Goal: Information Seeking & Learning: Learn about a topic

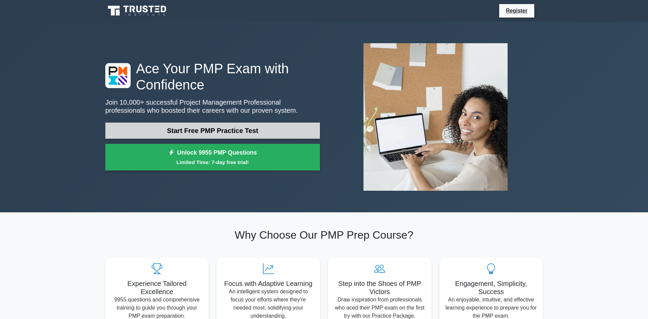
click at [161, 129] on link "Start Free PMP Practice Test" at bounding box center [212, 131] width 215 height 16
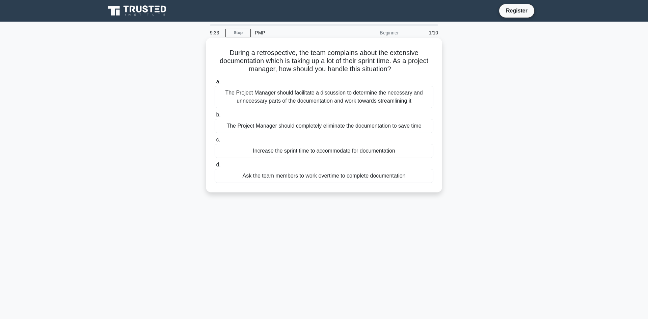
click at [251, 93] on div "The Project Manager should facilitate a discussion to determine the necessary a…" at bounding box center [324, 97] width 219 height 22
click at [215, 84] on input "a. The Project Manager should facilitate a discussion to determine the necessar…" at bounding box center [215, 82] width 0 height 4
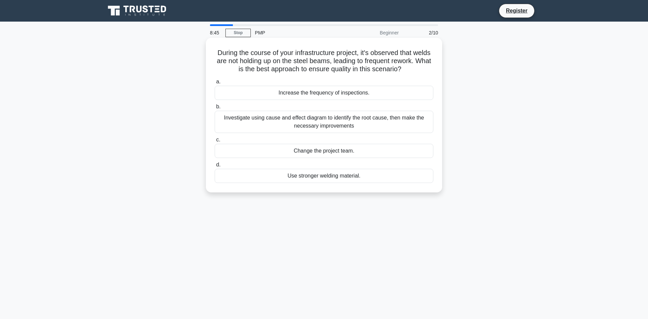
click at [263, 118] on div "Investigate using cause and effect diagram to identify the root cause, then mak…" at bounding box center [324, 122] width 219 height 22
click at [215, 109] on input "b. Investigate using cause and effect diagram to identify the root cause, then …" at bounding box center [215, 107] width 0 height 4
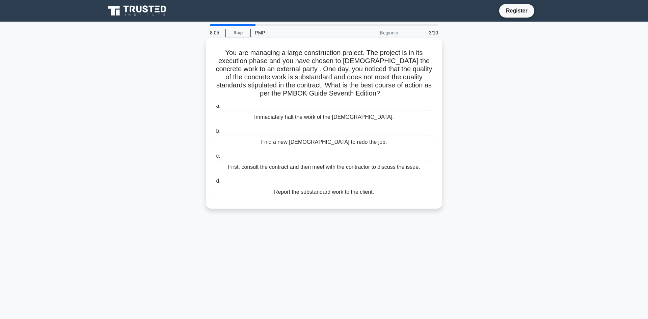
click at [281, 193] on div "Report the substandard work to the client." at bounding box center [324, 192] width 219 height 14
click at [215, 183] on input "d. Report the substandard work to the client." at bounding box center [215, 181] width 0 height 4
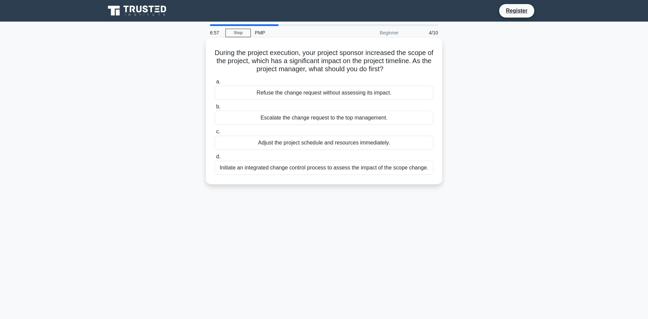
click at [279, 145] on div "Adjust the project schedule and resources immediately." at bounding box center [324, 143] width 219 height 14
click at [215, 134] on input "c. Adjust the project schedule and resources immediately." at bounding box center [215, 132] width 0 height 4
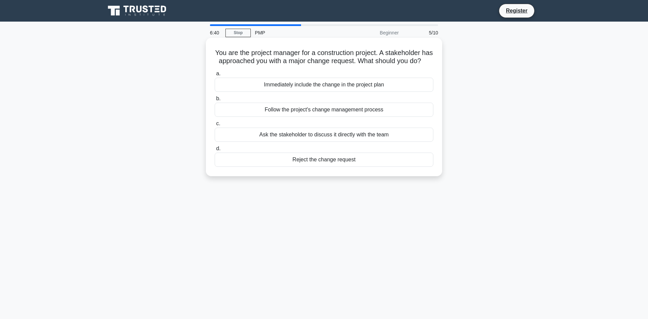
click at [262, 111] on div "Follow the project's change management process" at bounding box center [324, 110] width 219 height 14
click at [215, 101] on input "b. Follow the project's change management process" at bounding box center [215, 99] width 0 height 4
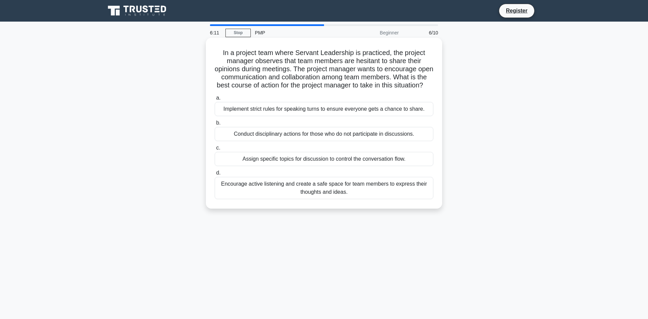
click at [274, 195] on div "Encourage active listening and create a safe space for team members to express …" at bounding box center [324, 188] width 219 height 22
click at [215, 175] on input "d. Encourage active listening and create a safe space for team members to expre…" at bounding box center [215, 173] width 0 height 4
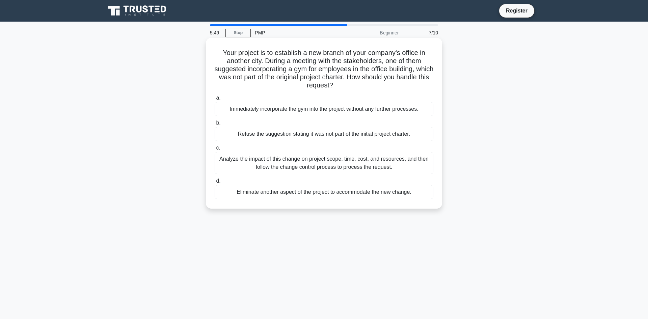
click at [253, 162] on div "Analyze the impact of this change on project scope, time, cost, and resources, …" at bounding box center [324, 163] width 219 height 22
click at [215, 150] on input "c. Analyze the impact of this change on project scope, time, cost, and resource…" at bounding box center [215, 148] width 0 height 4
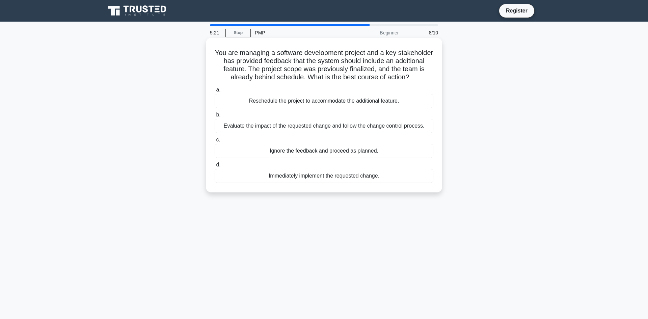
click at [251, 128] on div "Evaluate the impact of the requested change and follow the change control proce…" at bounding box center [324, 126] width 219 height 14
click at [215, 117] on input "b. Evaluate the impact of the requested change and follow the change control pr…" at bounding box center [215, 115] width 0 height 4
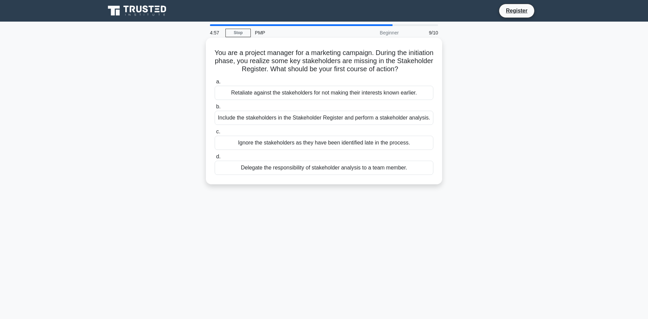
click at [242, 114] on div "Include the stakeholders in the Stakeholder Register and perform a stakeholder …" at bounding box center [324, 118] width 219 height 14
click at [215, 109] on input "b. Include the stakeholders in the Stakeholder Register and perform a stakehold…" at bounding box center [215, 107] width 0 height 4
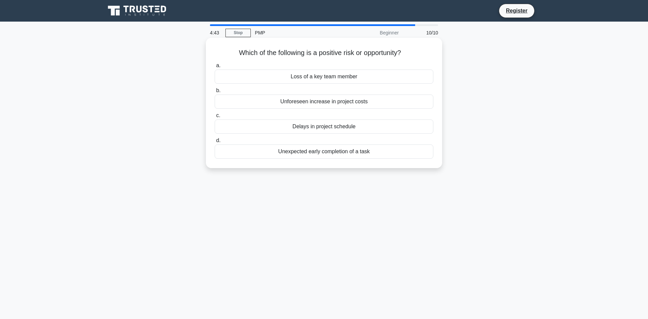
click at [245, 104] on div "Unforeseen increase in project costs" at bounding box center [324, 102] width 219 height 14
click at [215, 93] on input "b. Unforeseen increase in project costs" at bounding box center [215, 90] width 0 height 4
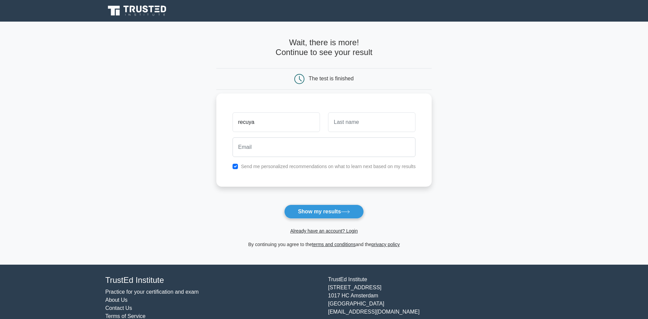
type input "recuya"
click at [385, 124] on input "text" at bounding box center [371, 122] width 87 height 20
type input "williams"
click at [272, 135] on div at bounding box center [324, 147] width 191 height 25
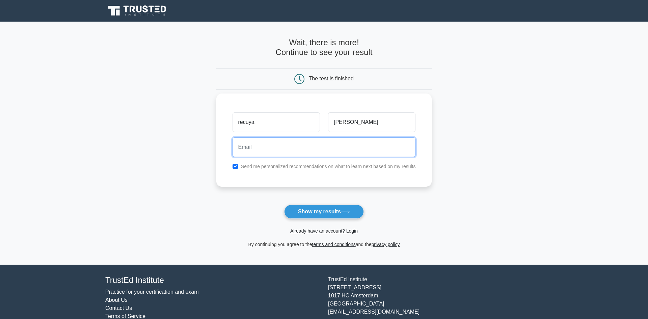
click at [272, 147] on input "email" at bounding box center [324, 147] width 183 height 20
type input "tecuyaw123@gmail.com"
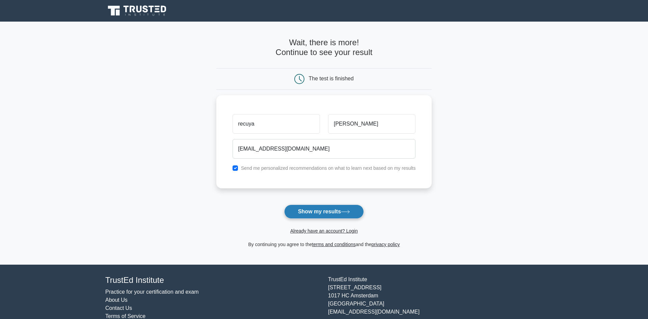
click at [305, 209] on button "Show my results" at bounding box center [324, 212] width 80 height 14
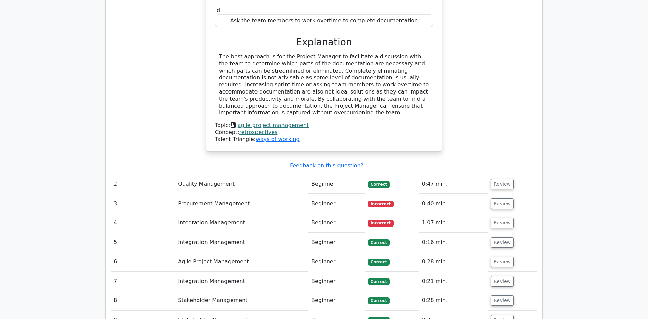
scroll to position [729, 0]
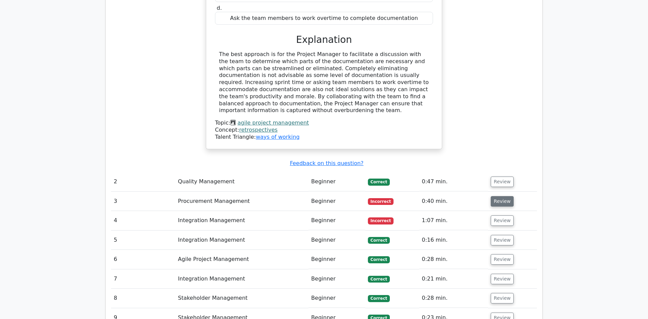
click at [501, 196] on button "Review" at bounding box center [502, 201] width 23 height 10
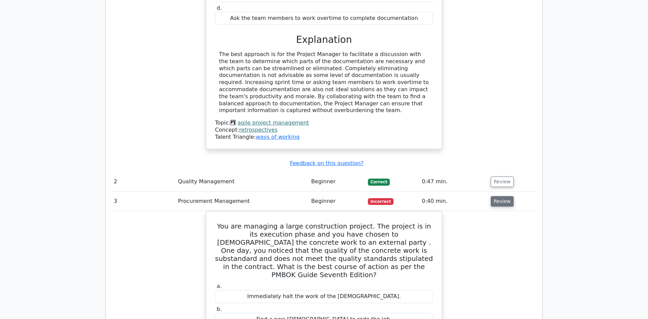
click at [493, 196] on button "Review" at bounding box center [502, 201] width 23 height 10
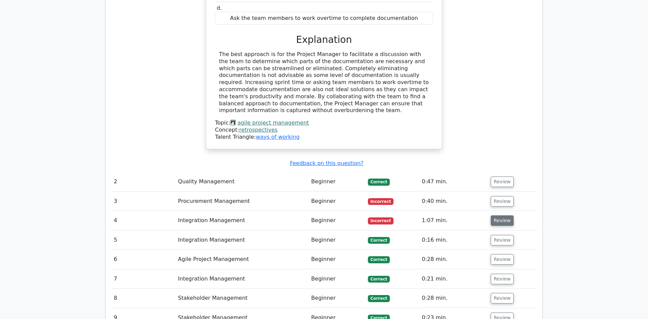
click at [494, 215] on button "Review" at bounding box center [502, 220] width 23 height 10
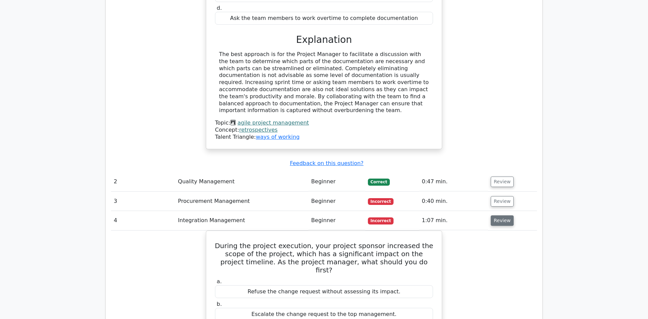
click at [494, 215] on button "Review" at bounding box center [502, 220] width 23 height 10
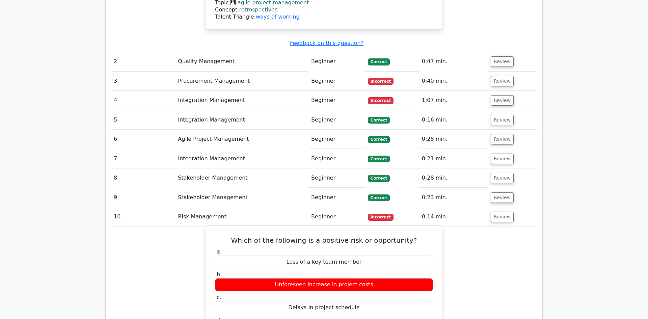
scroll to position [851, 0]
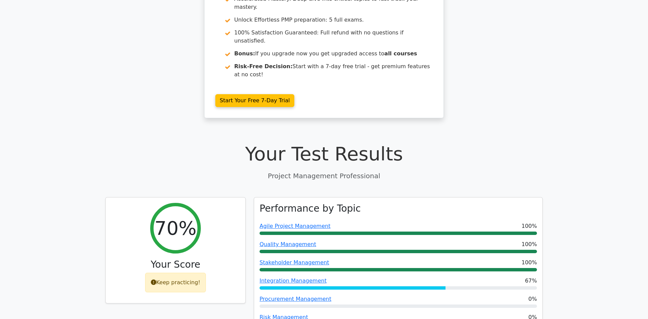
scroll to position [108, 0]
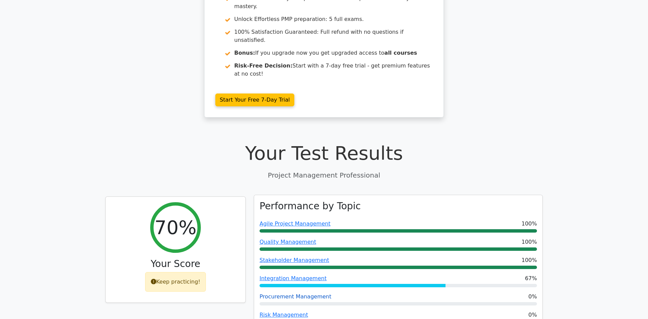
click at [300, 293] on link "Procurement Management" at bounding box center [296, 296] width 72 height 6
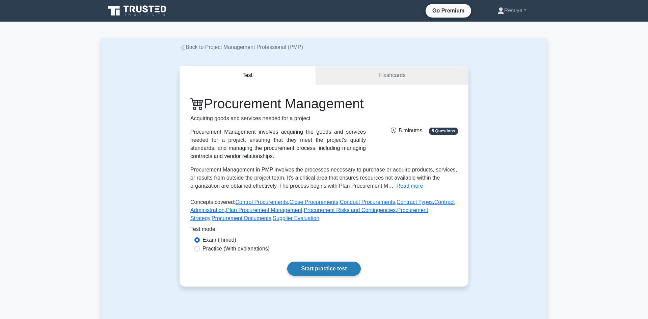
click at [318, 267] on link "Start practice test" at bounding box center [323, 269] width 73 height 14
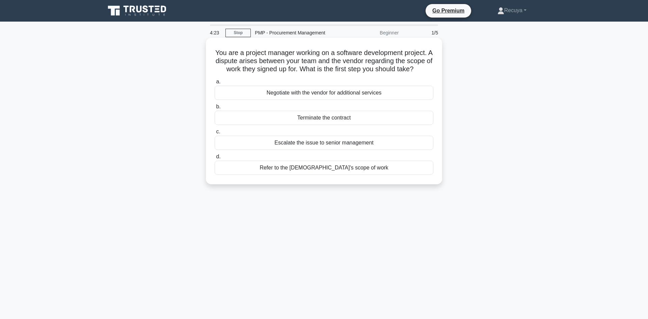
click at [290, 170] on div "Refer to the contract's scope of work" at bounding box center [324, 168] width 219 height 14
click at [215, 159] on input "d. Refer to the contract's scope of work" at bounding box center [215, 157] width 0 height 4
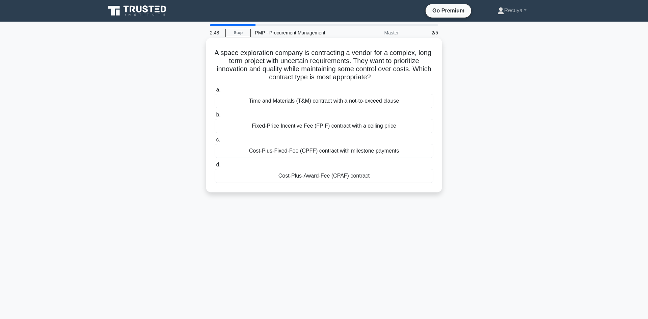
click at [260, 105] on div "Time and Materials (T&M) contract with a not-to-exceed clause" at bounding box center [324, 101] width 219 height 14
click at [215, 92] on input "a. Time and Materials (T&M) contract with a not-to-exceed clause" at bounding box center [215, 90] width 0 height 4
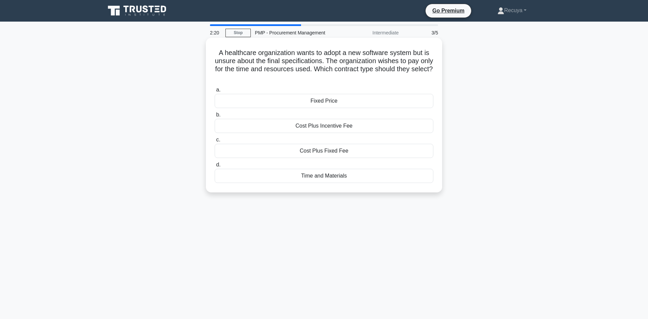
click at [285, 177] on div "Time and Materials" at bounding box center [324, 176] width 219 height 14
click at [215, 167] on input "d. Time and Materials" at bounding box center [215, 165] width 0 height 4
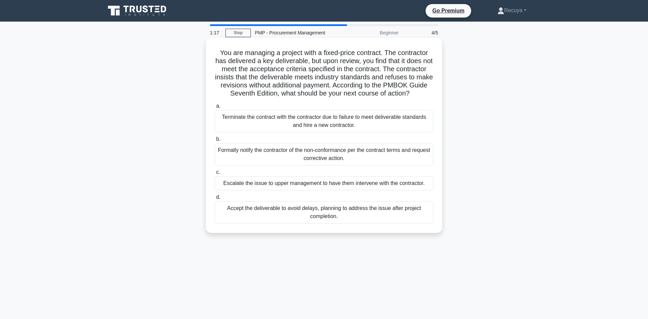
click at [280, 150] on div "Formally notify the contractor of the non-conformance per the contract terms an…" at bounding box center [324, 154] width 219 height 22
click at [215, 141] on input "b. Formally notify the contractor of the non-conformance per the contract terms…" at bounding box center [215, 139] width 0 height 4
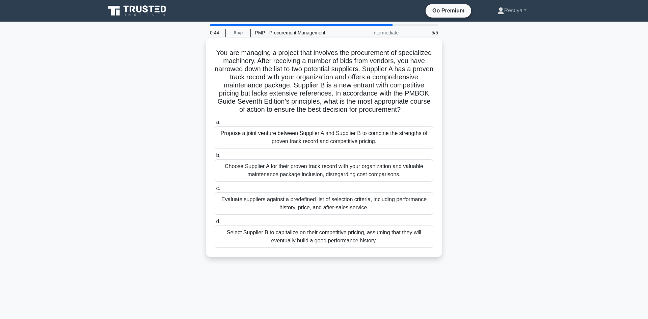
click at [275, 178] on div "Choose Supplier A for their proven track record with your organization and valu…" at bounding box center [324, 170] width 219 height 22
click at [215, 158] on input "b. Choose Supplier A for their proven track record with your organization and v…" at bounding box center [215, 155] width 0 height 4
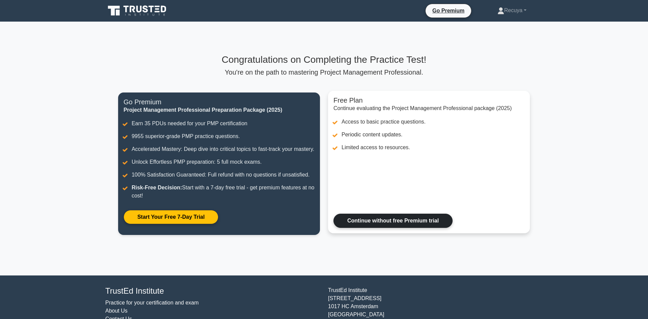
click at [387, 216] on link "Continue without free Premium trial" at bounding box center [393, 221] width 119 height 14
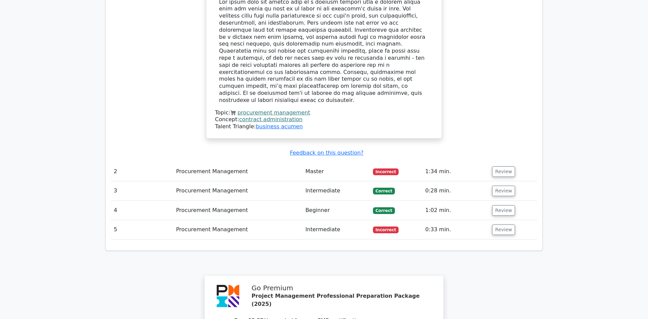
scroll to position [743, 0]
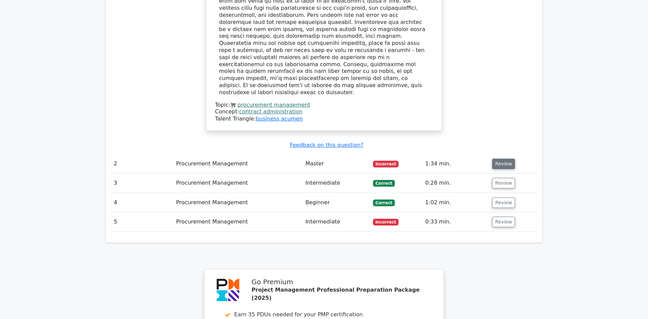
click at [496, 159] on button "Review" at bounding box center [503, 164] width 23 height 10
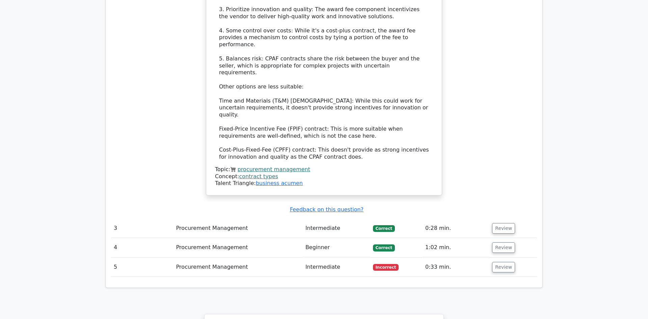
scroll to position [1162, 0]
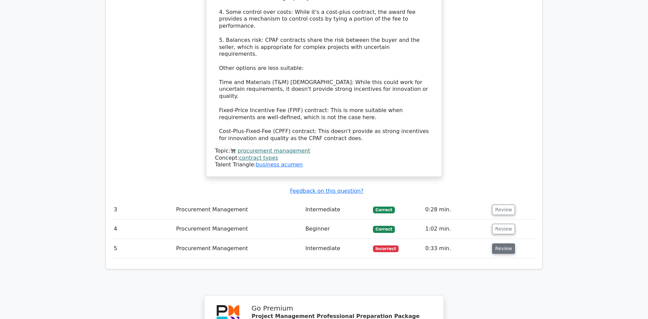
click at [496, 243] on button "Review" at bounding box center [503, 248] width 23 height 10
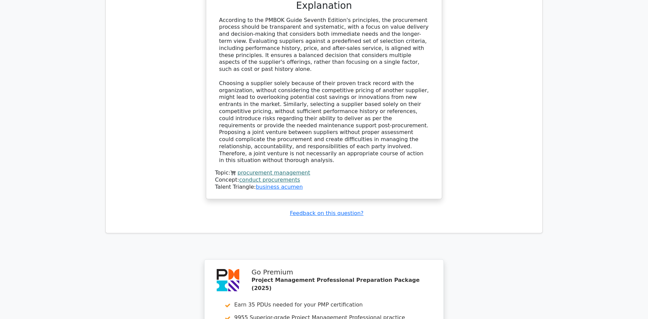
scroll to position [1648, 0]
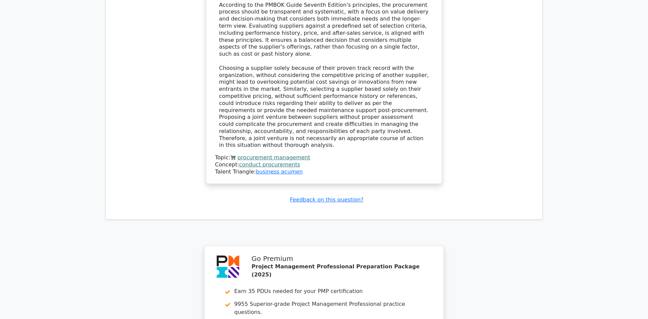
click at [270, 154] on link "procurement management" at bounding box center [274, 157] width 73 height 6
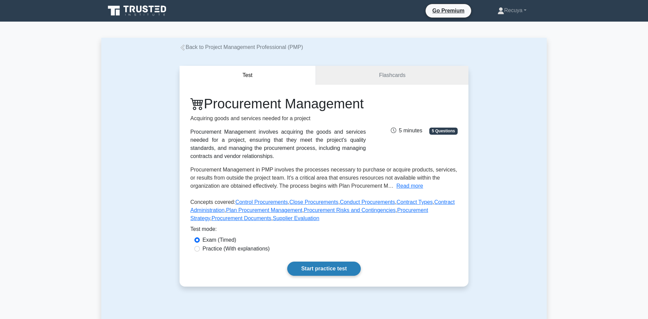
click at [339, 265] on link "Start practice test" at bounding box center [323, 269] width 73 height 14
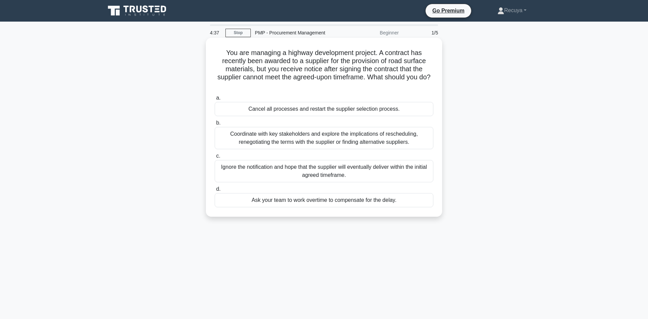
click at [285, 109] on div "Cancel all processes and restart the supplier selection process." at bounding box center [324, 109] width 219 height 14
click at [215, 100] on input "a. Cancel all processes and restart the supplier selection process." at bounding box center [215, 98] width 0 height 4
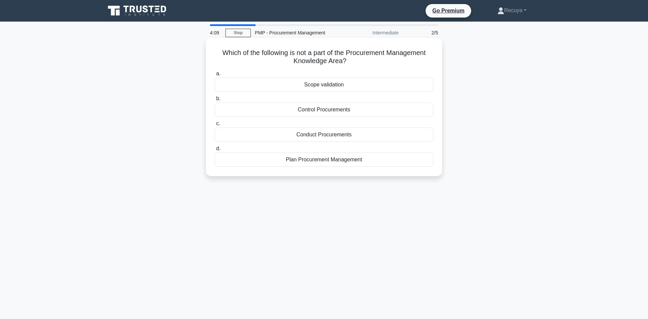
click at [296, 84] on div "Scope validation" at bounding box center [324, 85] width 219 height 14
click at [215, 76] on input "a. Scope validation" at bounding box center [215, 74] width 0 height 4
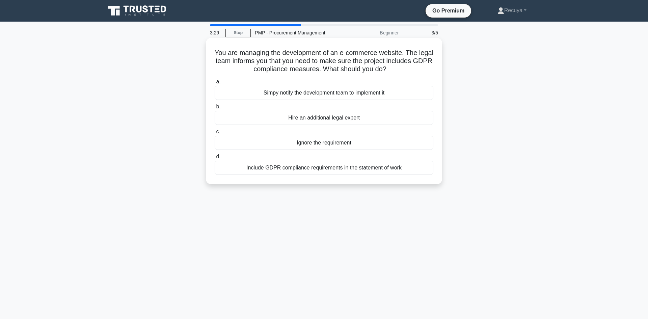
click at [303, 169] on div "Include GDPR compliance requirements in the statement of work" at bounding box center [324, 168] width 219 height 14
click at [215, 159] on input "d. Include GDPR compliance requirements in the statement of work" at bounding box center [215, 157] width 0 height 4
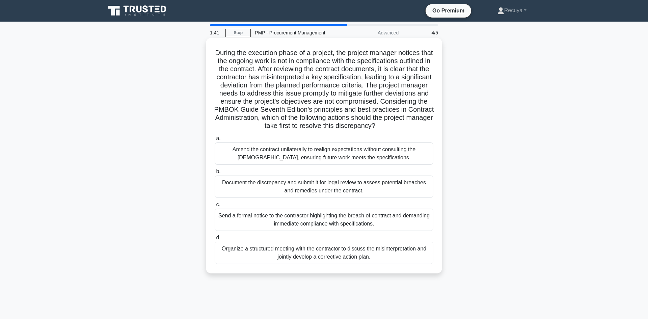
click at [279, 260] on div "Organize a structured meeting with the contractor to discuss the misinterpretat…" at bounding box center [324, 253] width 219 height 22
click at [215, 240] on input "d. Organize a structured meeting with the contractor to discuss the misinterpre…" at bounding box center [215, 238] width 0 height 4
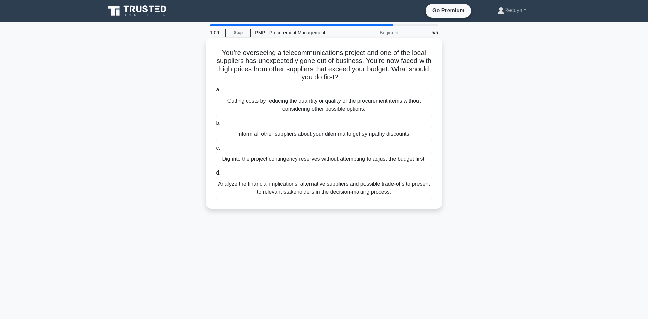
click at [261, 190] on div "Analyze the financial implications, alternative suppliers and possible trade-of…" at bounding box center [324, 188] width 219 height 22
click at [215, 175] on input "d. Analyze the financial implications, alternative suppliers and possible trade…" at bounding box center [215, 173] width 0 height 4
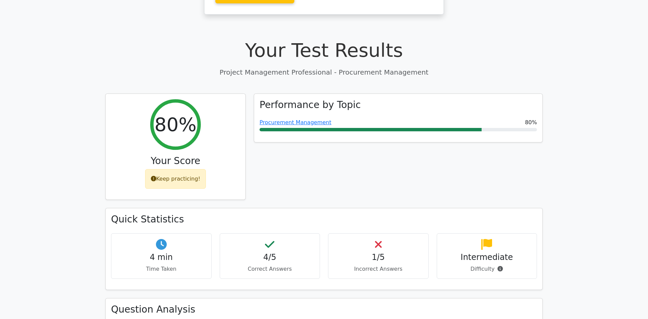
scroll to position [230, 0]
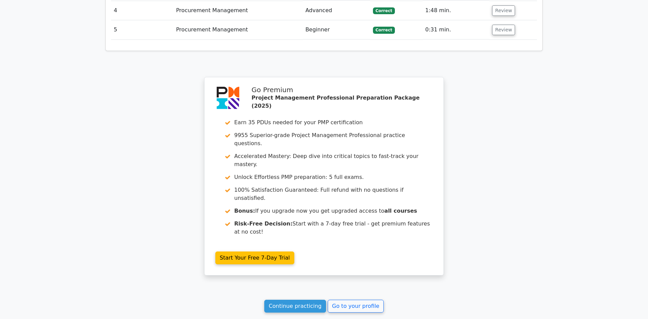
scroll to position [981, 0]
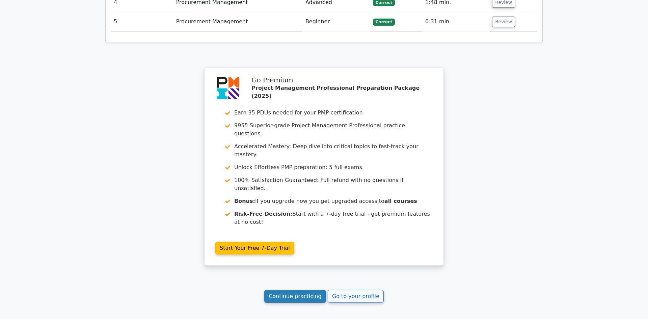
click at [304, 290] on link "Continue practicing" at bounding box center [295, 296] width 62 height 13
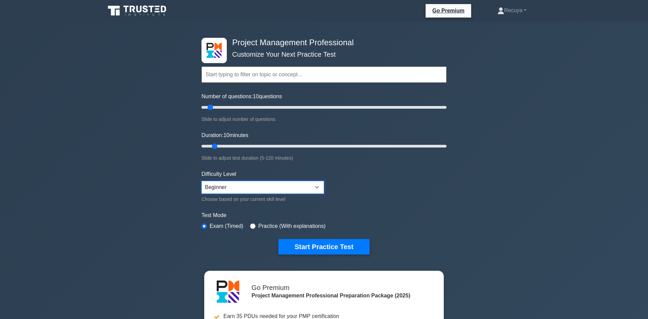
click at [317, 189] on select "Beginner Intermediate Expert" at bounding box center [263, 187] width 123 height 13
select select "intermediate"
click at [202, 181] on select "Beginner Intermediate Expert" at bounding box center [263, 187] width 123 height 13
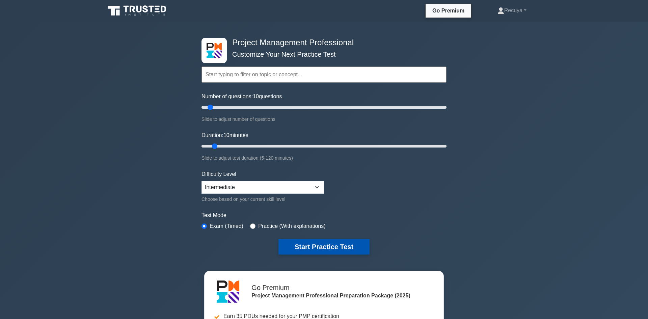
click at [306, 247] on button "Start Practice Test" at bounding box center [324, 247] width 91 height 16
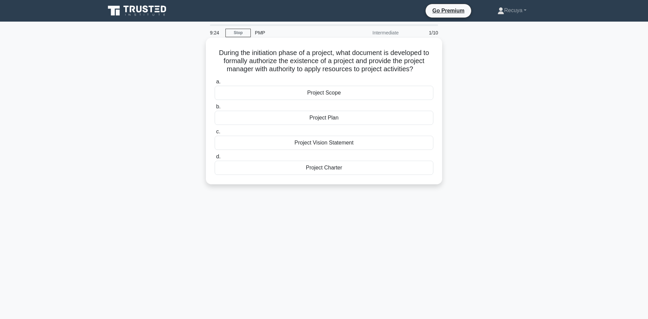
click at [317, 93] on div "Project Scope" at bounding box center [324, 93] width 219 height 14
click at [215, 84] on input "a. Project Scope" at bounding box center [215, 82] width 0 height 4
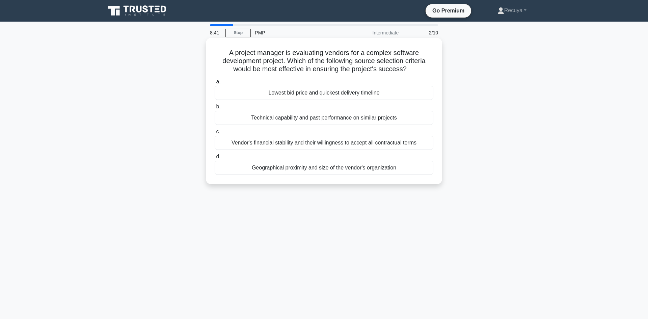
click at [315, 117] on div "Technical capability and past performance on similar projects" at bounding box center [324, 118] width 219 height 14
click at [215, 109] on input "b. Technical capability and past performance on similar projects" at bounding box center [215, 107] width 0 height 4
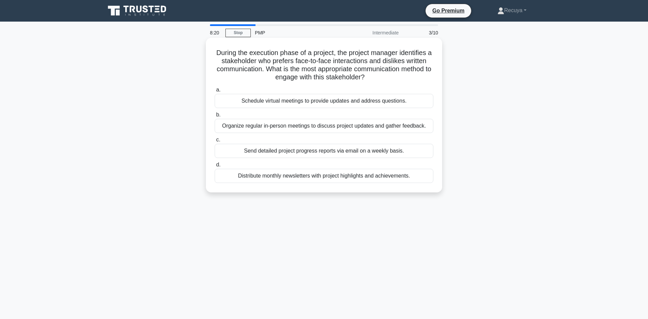
click at [306, 130] on div "Organize regular in-person meetings to discuss project updates and gather feedb…" at bounding box center [324, 126] width 219 height 14
click at [215, 117] on input "b. Organize regular in-person meetings to discuss project updates and gather fe…" at bounding box center [215, 115] width 0 height 4
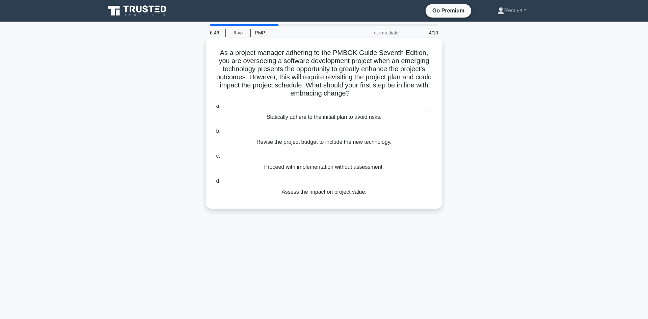
click at [298, 142] on div "Revise the project budget to include the new technology." at bounding box center [324, 142] width 219 height 14
click at [215, 133] on input "b. Revise the project budget to include the new technology." at bounding box center [215, 131] width 0 height 4
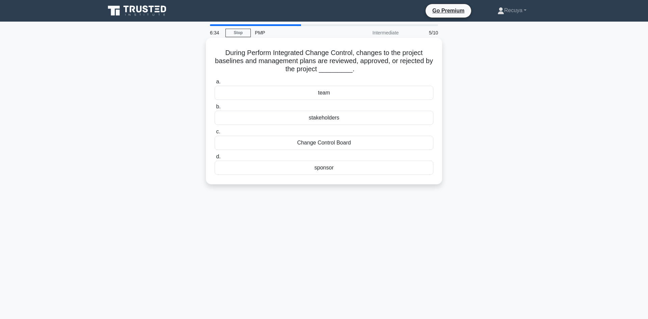
click at [306, 123] on div "stakeholders" at bounding box center [324, 118] width 219 height 14
click at [215, 109] on input "b. stakeholders" at bounding box center [215, 107] width 0 height 4
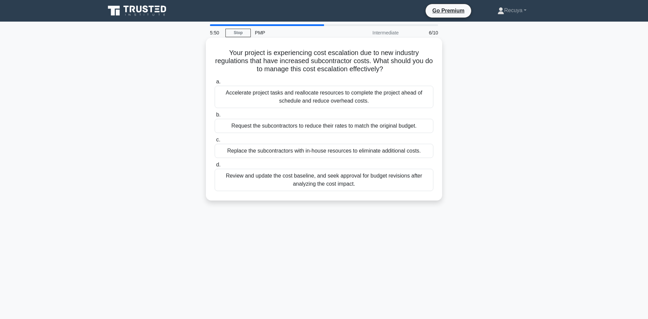
click at [306, 182] on div "Review and update the cost baseline, and seek approval for budget revisions aft…" at bounding box center [324, 180] width 219 height 22
click at [215, 167] on input "d. Review and update the cost baseline, and seek approval for budget revisions …" at bounding box center [215, 165] width 0 height 4
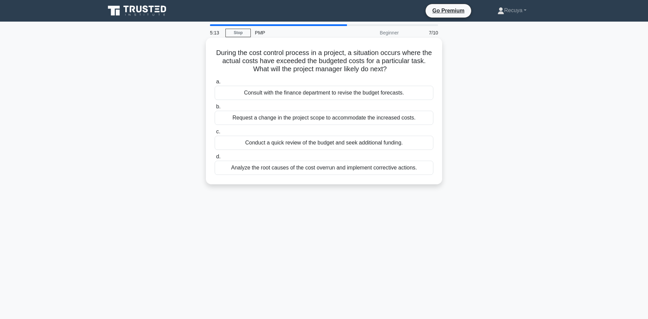
click at [294, 144] on div "Conduct a quick review of the budget and seek additional funding." at bounding box center [324, 143] width 219 height 14
click at [215, 134] on input "c. Conduct a quick review of the budget and seek additional funding." at bounding box center [215, 132] width 0 height 4
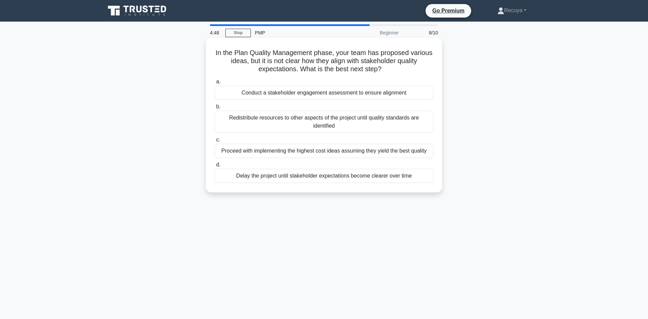
click at [298, 96] on div "Conduct a stakeholder engagement assessment to ensure alignment" at bounding box center [324, 93] width 219 height 14
click at [215, 84] on input "a. Conduct a stakeholder engagement assessment to ensure alignment" at bounding box center [215, 82] width 0 height 4
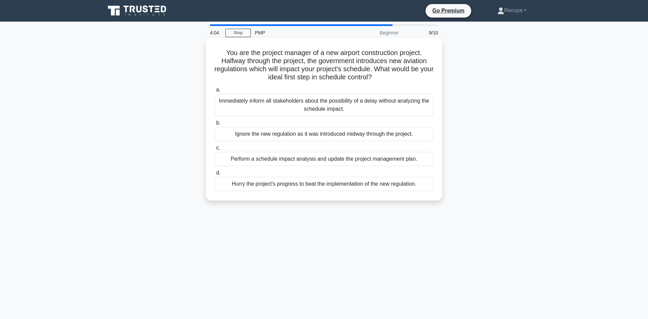
click at [294, 160] on div "Perform a schedule impact analysis and update the project management plan." at bounding box center [324, 159] width 219 height 14
click at [215, 150] on input "c. Perform a schedule impact analysis and update the project management plan." at bounding box center [215, 148] width 0 height 4
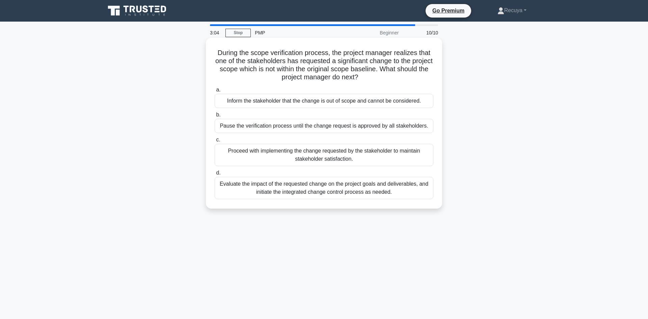
click at [282, 195] on div "Evaluate the impact of the requested change on the project goals and deliverabl…" at bounding box center [324, 188] width 219 height 22
click at [215, 175] on input "d. Evaluate the impact of the requested change on the project goals and deliver…" at bounding box center [215, 173] width 0 height 4
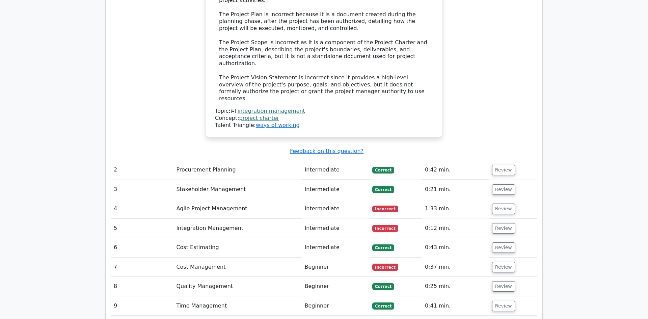
scroll to position [864, 0]
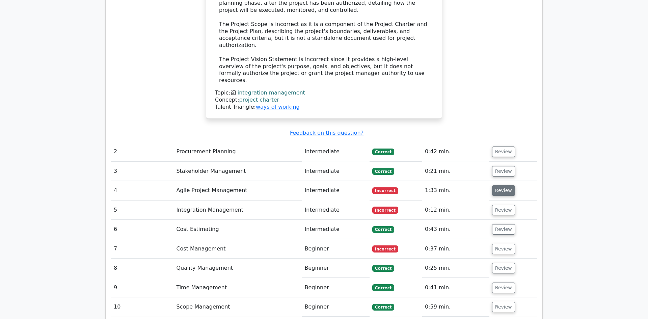
click at [507, 185] on button "Review" at bounding box center [503, 190] width 23 height 10
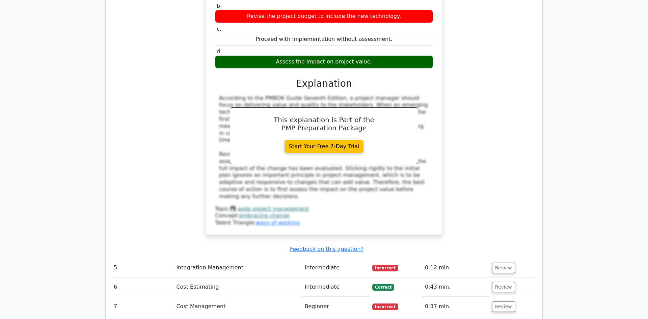
scroll to position [1175, 0]
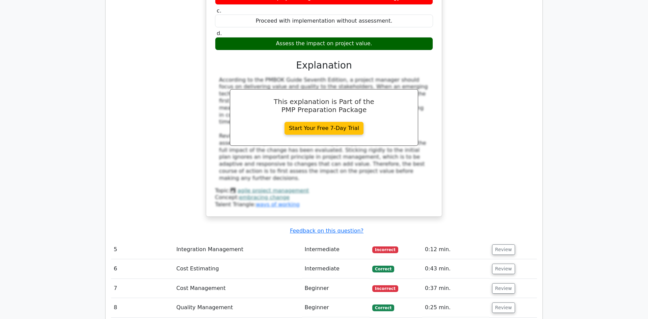
click at [501, 240] on td "Review" at bounding box center [514, 249] width 48 height 19
click at [500, 244] on button "Review" at bounding box center [503, 249] width 23 height 10
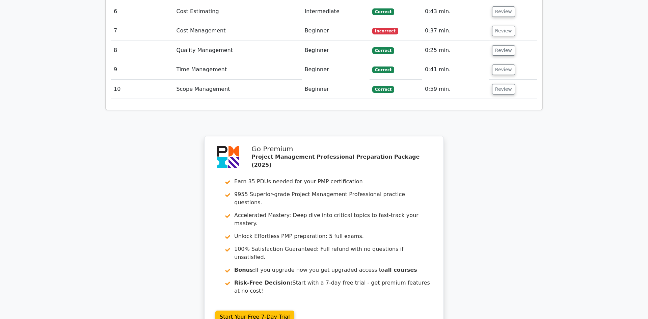
scroll to position [1742, 0]
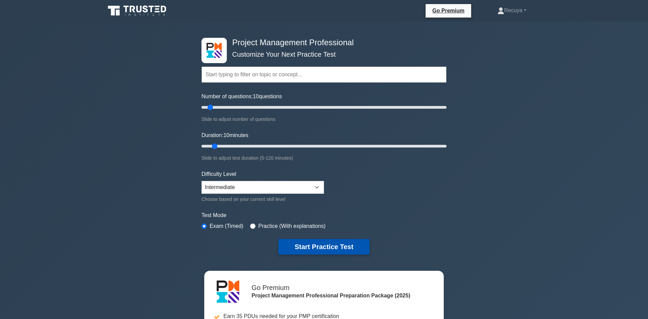
click at [290, 243] on button "Start Practice Test" at bounding box center [324, 247] width 91 height 16
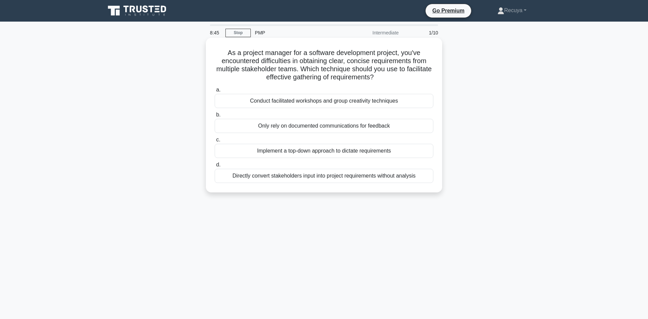
click at [283, 154] on div "Implement a top-down approach to dictate requirements" at bounding box center [324, 151] width 219 height 14
click at [215, 142] on input "c. Implement a top-down approach to dictate requirements" at bounding box center [215, 140] width 0 height 4
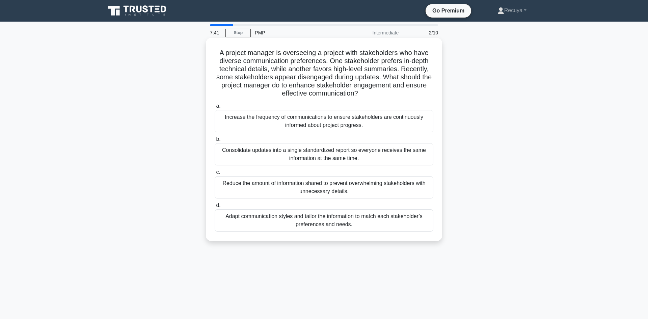
click at [298, 159] on div "Consolidate updates into a single standardized report so everyone receives the …" at bounding box center [324, 154] width 219 height 22
click at [215, 141] on input "b. Consolidate updates into a single standardized report so everyone receives t…" at bounding box center [215, 139] width 0 height 4
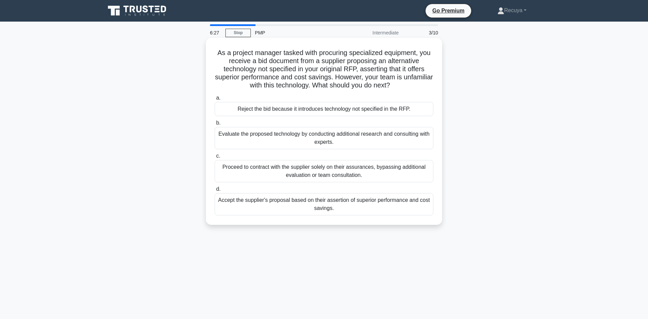
click at [272, 107] on div "Reject the bid because it introduces technology not specified in the RFP." at bounding box center [324, 109] width 219 height 14
click at [215, 100] on input "a. Reject the bid because it introduces technology not specified in the RFP." at bounding box center [215, 98] width 0 height 4
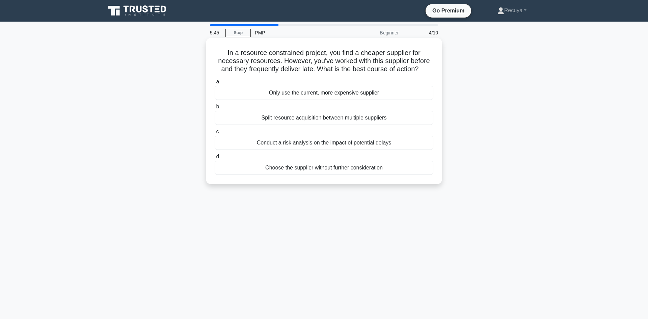
click at [279, 121] on div "Split resource acquisition between multiple suppliers" at bounding box center [324, 118] width 219 height 14
click at [215, 109] on input "b. Split resource acquisition between multiple suppliers" at bounding box center [215, 107] width 0 height 4
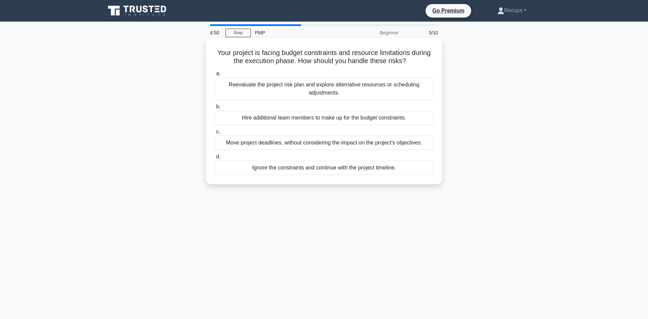
click at [275, 89] on div "Reevaluate the project risk plan and explore alternative resources or schedulin…" at bounding box center [324, 89] width 219 height 22
click at [215, 76] on input "a. Reevaluate the project risk plan and explore alternative resources or schedu…" at bounding box center [215, 74] width 0 height 4
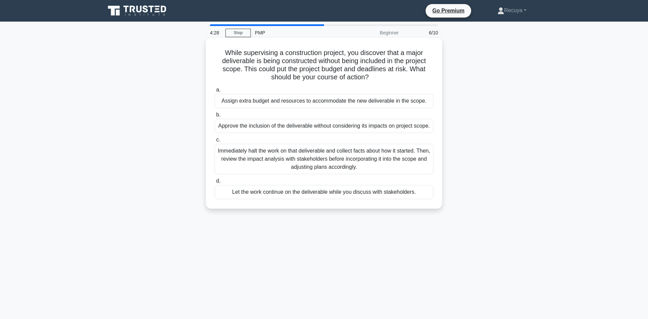
click at [278, 154] on div "Immediately halt the work on that deliverable and collect facts about how it st…" at bounding box center [324, 159] width 219 height 30
click at [215, 142] on input "c. Immediately halt the work on that deliverable and collect facts about how it…" at bounding box center [215, 140] width 0 height 4
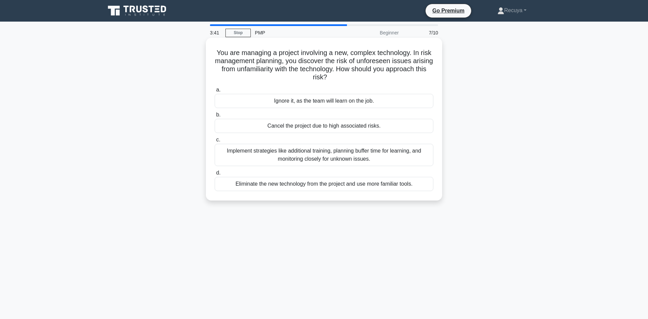
click at [277, 155] on div "Implement strategies like additional training, planning buffer time for learnin…" at bounding box center [324, 155] width 219 height 22
click at [215, 142] on input "c. Implement strategies like additional training, planning buffer time for lear…" at bounding box center [215, 140] width 0 height 4
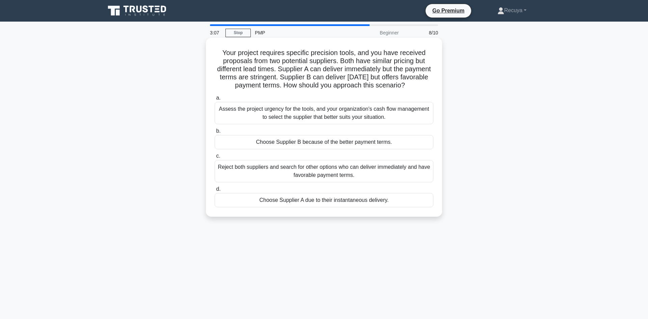
click at [279, 118] on div "Assess the project urgency for the tools, and your organization's cash flow man…" at bounding box center [324, 113] width 219 height 22
click at [215, 100] on input "a. Assess the project urgency for the tools, and your organization's cash flow …" at bounding box center [215, 98] width 0 height 4
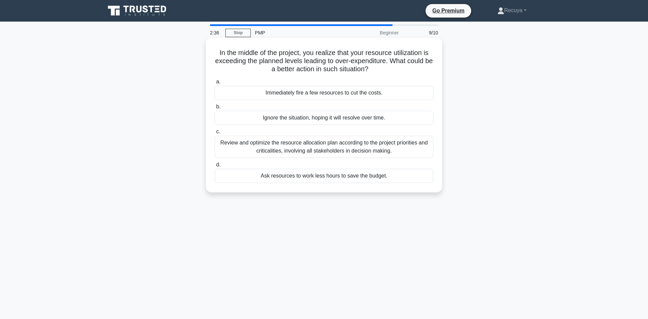
click at [276, 146] on div "Review and optimize the resource allocation plan according to the project prior…" at bounding box center [324, 147] width 219 height 22
click at [215, 134] on input "c. Review and optimize the resource allocation plan according to the project pr…" at bounding box center [215, 132] width 0 height 4
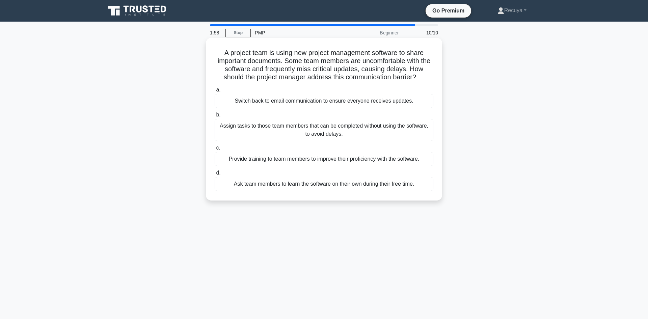
click at [279, 157] on div "Provide training to team members to improve their proficiency with the software." at bounding box center [324, 159] width 219 height 14
click at [215, 150] on input "c. Provide training to team members to improve their proficiency with the softw…" at bounding box center [215, 148] width 0 height 4
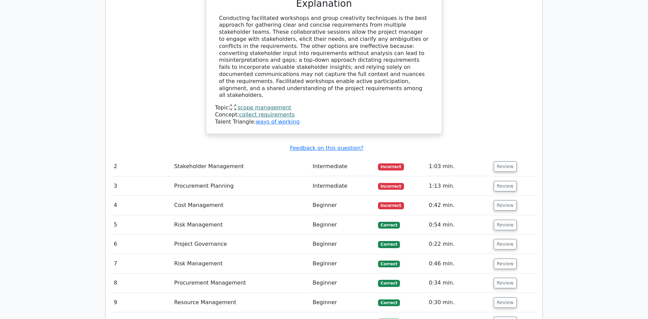
scroll to position [810, 0]
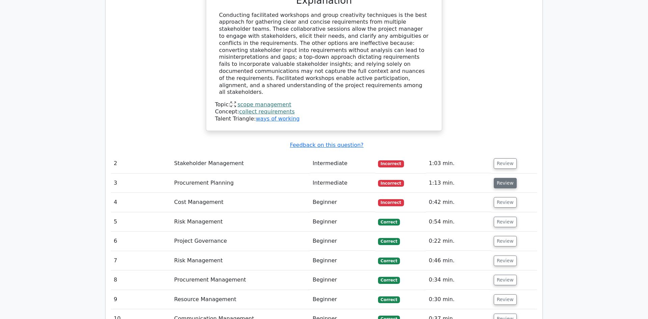
click at [496, 178] on button "Review" at bounding box center [505, 183] width 23 height 10
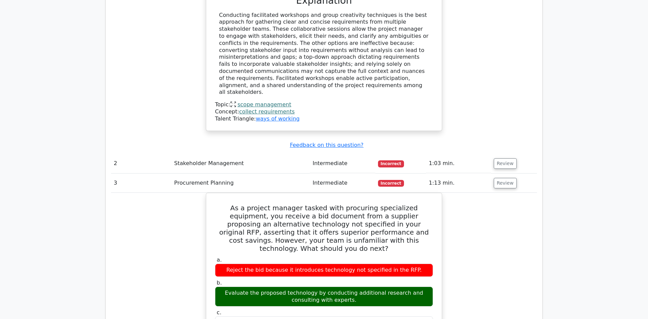
click at [497, 174] on td "Review" at bounding box center [514, 183] width 46 height 19
click at [498, 178] on button "Review" at bounding box center [505, 183] width 23 height 10
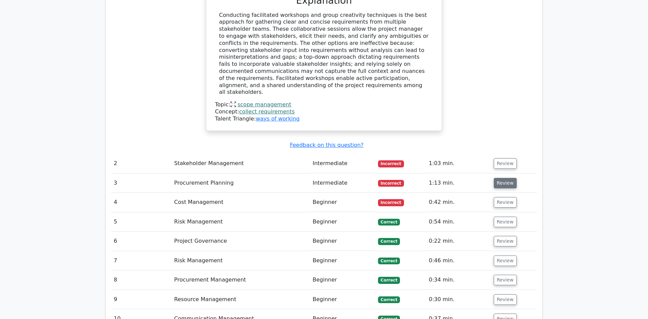
click at [498, 178] on button "Review" at bounding box center [505, 183] width 23 height 10
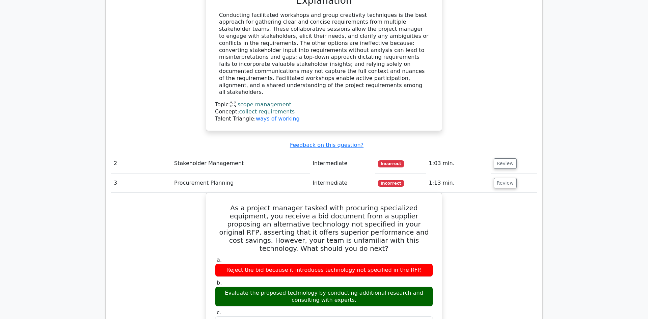
click at [537, 227] on div "Question Analysis Question # Topic Difficulty Result Time Spent Action 1 Scope …" at bounding box center [324, 234] width 437 height 896
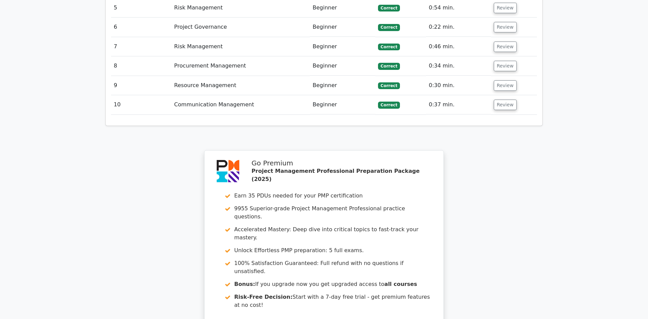
scroll to position [1405, 0]
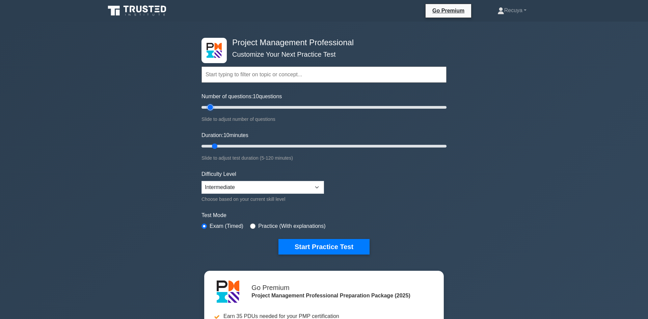
click at [212, 111] on input "Number of questions: 10 questions" at bounding box center [324, 107] width 245 height 8
click at [213, 108] on input "Number of questions: 10 questions" at bounding box center [324, 107] width 245 height 8
drag, startPoint x: 213, startPoint y: 108, endPoint x: 225, endPoint y: 106, distance: 12.8
type input "20"
click at [225, 106] on input "Number of questions: 20 questions" at bounding box center [324, 107] width 245 height 8
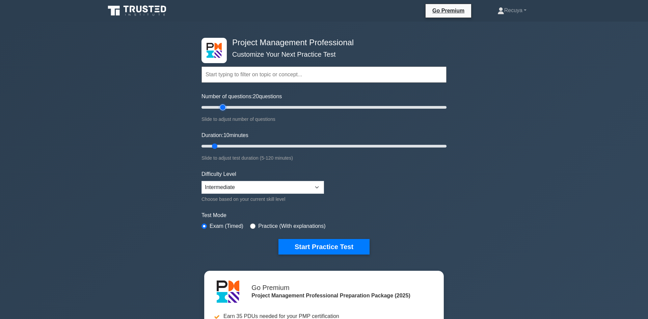
click at [219, 106] on input "Number of questions: 20 questions" at bounding box center [324, 107] width 245 height 8
drag, startPoint x: 213, startPoint y: 146, endPoint x: 241, endPoint y: 142, distance: 28.3
type input "25"
click at [241, 142] on input "Duration: 25 minutes" at bounding box center [324, 146] width 245 height 8
click at [297, 246] on button "Start Practice Test" at bounding box center [324, 247] width 91 height 16
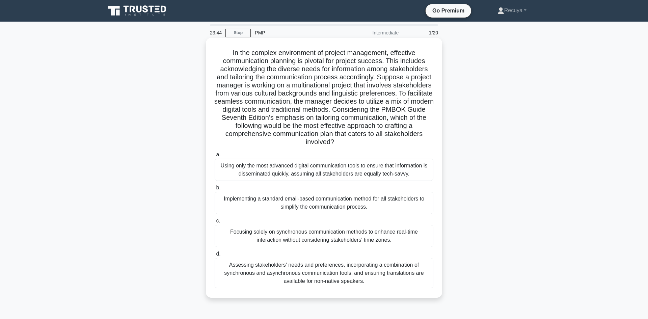
click at [301, 276] on div "Assessing stakeholders' needs and preferences, incorporating a combination of s…" at bounding box center [324, 273] width 219 height 30
click at [215, 256] on input "d. Assessing stakeholders' needs and preferences, incorporating a combination o…" at bounding box center [215, 254] width 0 height 4
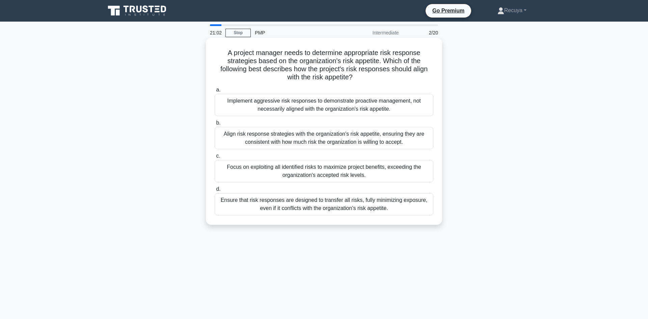
click at [257, 137] on div "Align risk response strategies with the organization's risk appetite, ensuring …" at bounding box center [324, 138] width 219 height 22
click at [215, 125] on input "b. Align risk response strategies with the organization's risk appetite, ensuri…" at bounding box center [215, 123] width 0 height 4
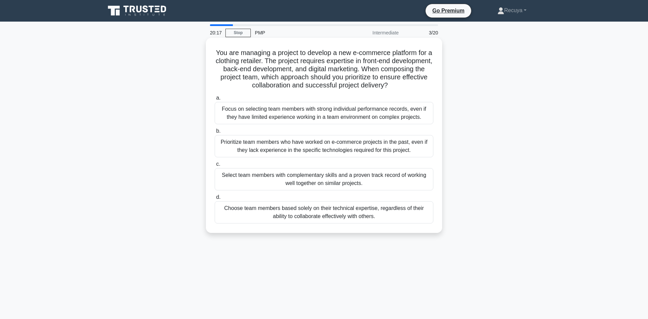
click at [273, 180] on div "Select team members with complementary skills and a proven track record of work…" at bounding box center [324, 179] width 219 height 22
click at [215, 166] on input "c. Select team members with complementary skills and a proven track record of w…" at bounding box center [215, 164] width 0 height 4
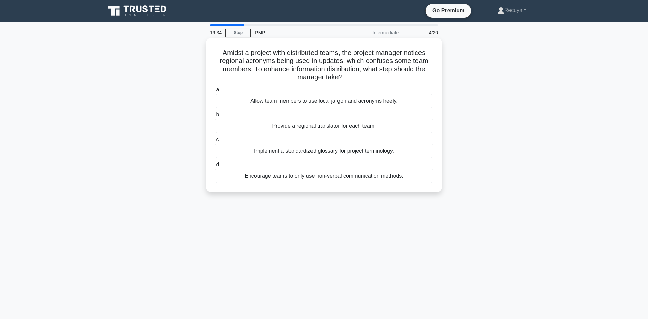
click at [272, 153] on div "Implement a standardized glossary for project terminology." at bounding box center [324, 151] width 219 height 14
click at [215, 142] on input "c. Implement a standardized glossary for project terminology." at bounding box center [215, 140] width 0 height 4
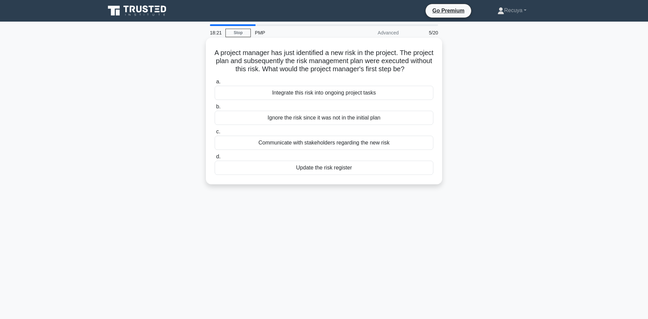
click at [287, 94] on div "Integrate this risk into ongoing project tasks" at bounding box center [324, 93] width 219 height 14
click at [215, 84] on input "a. Integrate this risk into ongoing project tasks" at bounding box center [215, 82] width 0 height 4
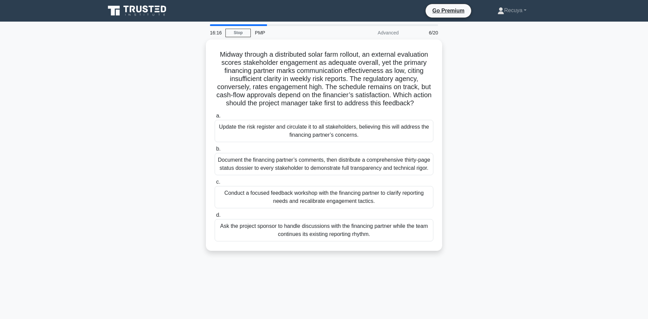
click at [287, 94] on h5 "Midway through a distributed solar farm rollout, an external evaluation scores …" at bounding box center [324, 78] width 220 height 57
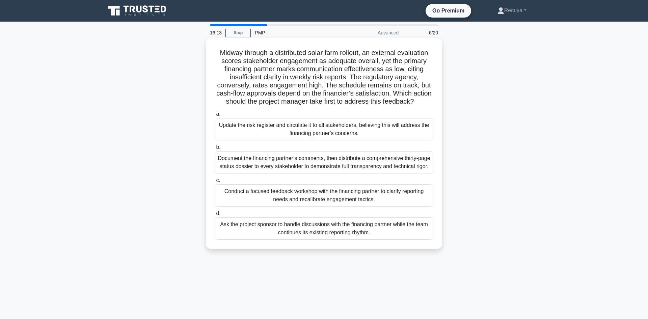
click at [258, 125] on div "Update the risk register and circulate it to all stakeholders, believing this w…" at bounding box center [324, 129] width 219 height 22
click at [215, 117] on input "a. Update the risk register and circulate it to all stakeholders, believing thi…" at bounding box center [215, 114] width 0 height 4
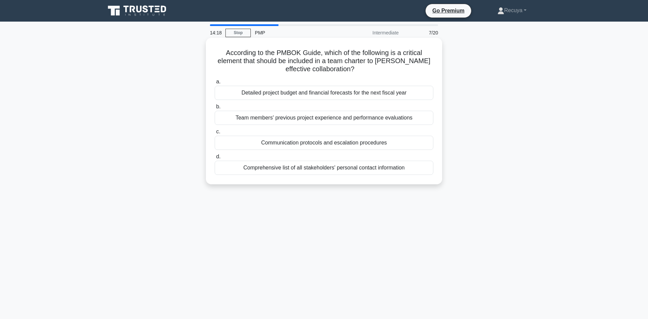
click at [282, 144] on div "Communication protocols and escalation procedures" at bounding box center [324, 143] width 219 height 14
click at [215, 134] on input "c. Communication protocols and escalation procedures" at bounding box center [215, 132] width 0 height 4
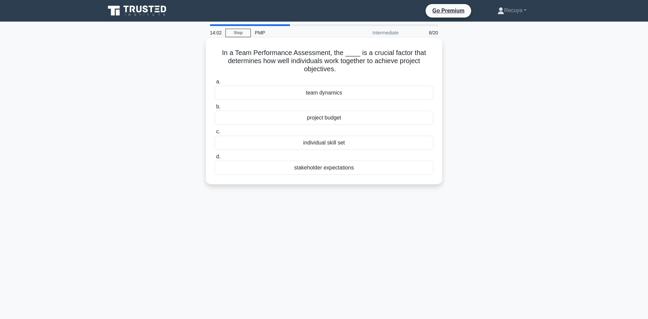
click at [326, 95] on div "team dynamics" at bounding box center [324, 93] width 219 height 14
click at [215, 84] on input "a. team dynamics" at bounding box center [215, 82] width 0 height 4
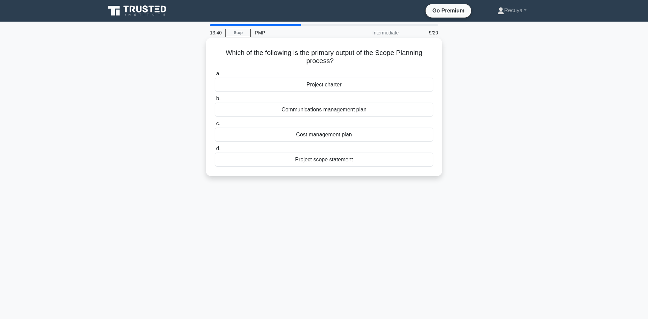
click at [319, 162] on div "Project scope statement" at bounding box center [324, 160] width 219 height 14
click at [215, 151] on input "d. Project scope statement" at bounding box center [215, 149] width 0 height 4
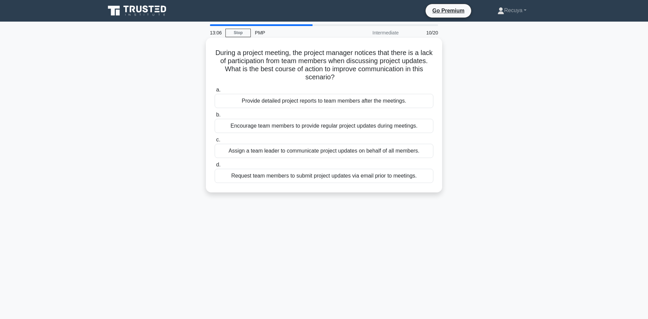
click at [309, 129] on div "Encourage team members to provide regular project updates during meetings." at bounding box center [324, 126] width 219 height 14
click at [215, 117] on input "b. Encourage team members to provide regular project updates during meetings." at bounding box center [215, 115] width 0 height 4
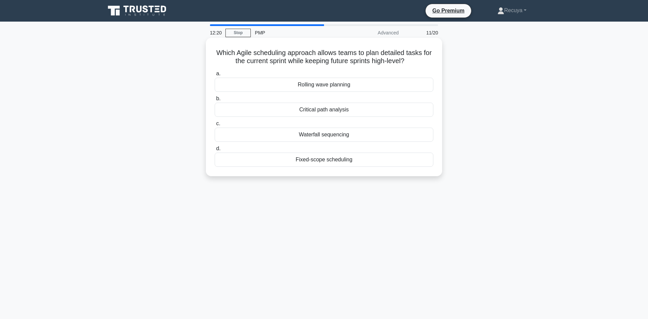
click at [282, 110] on div "Critical path analysis" at bounding box center [324, 110] width 219 height 14
click at [215, 101] on input "b. Critical path analysis" at bounding box center [215, 99] width 0 height 4
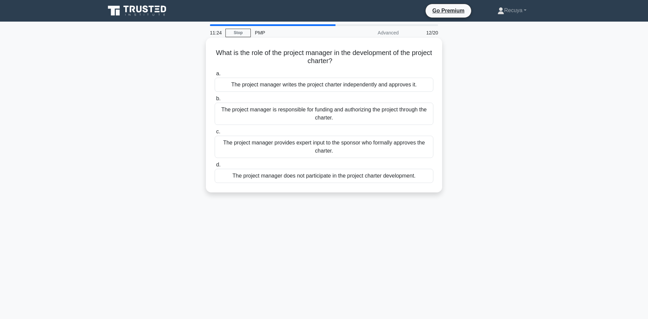
click at [288, 143] on div "The project manager provides expert input to the sponsor who formally approves …" at bounding box center [324, 147] width 219 height 22
click at [215, 134] on input "c. The project manager provides expert input to the sponsor who formally approv…" at bounding box center [215, 132] width 0 height 4
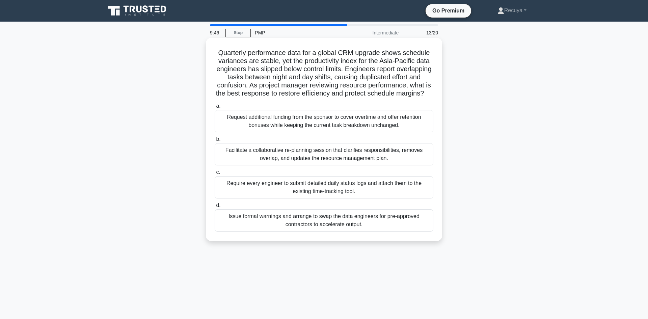
click at [290, 151] on div "Facilitate a collaborative re-planning session that clarifies responsibilities,…" at bounding box center [324, 154] width 219 height 22
click at [215, 141] on input "b. Facilitate a collaborative re-planning session that clarifies responsibiliti…" at bounding box center [215, 139] width 0 height 4
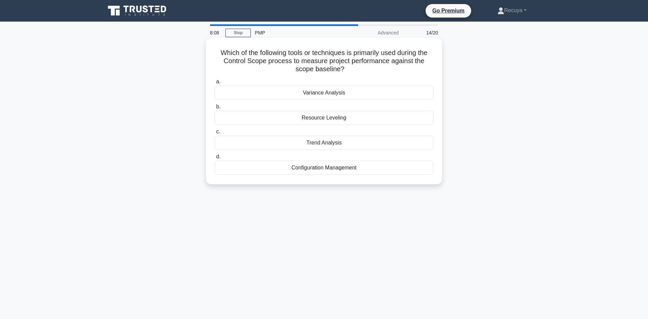
click at [278, 95] on div "Variance Analysis" at bounding box center [324, 93] width 219 height 14
click at [215, 84] on input "a. Variance Analysis" at bounding box center [215, 82] width 0 height 4
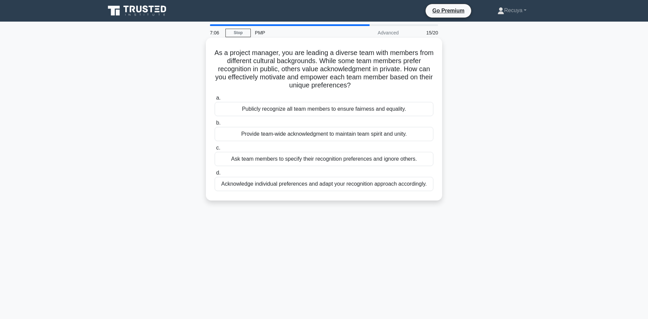
click at [256, 105] on div "Publicly recognize all team members to ensure fairness and equality." at bounding box center [324, 109] width 219 height 14
click at [215, 100] on input "a. Publicly recognize all team members to ensure fairness and equality." at bounding box center [215, 98] width 0 height 4
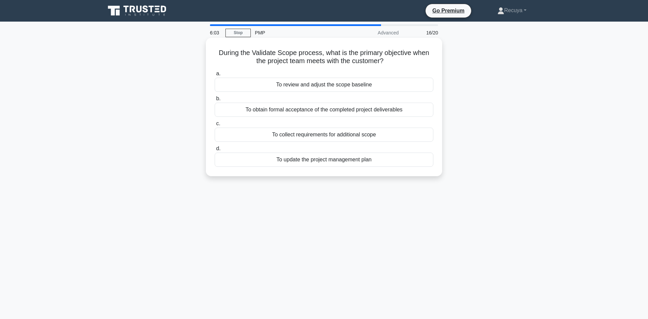
click at [256, 110] on div "To obtain formal acceptance of the completed project deliverables" at bounding box center [324, 110] width 219 height 14
click at [215, 101] on input "b. To obtain formal acceptance of the completed project deliverables" at bounding box center [215, 99] width 0 height 4
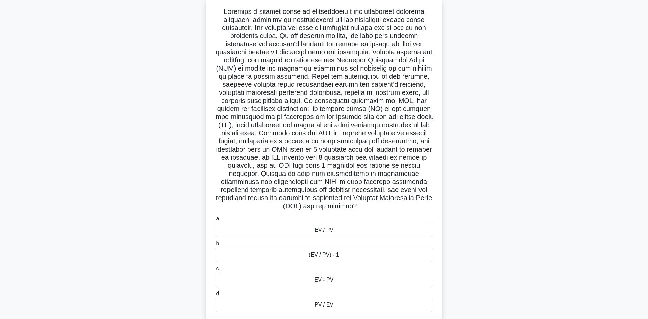
scroll to position [48, 0]
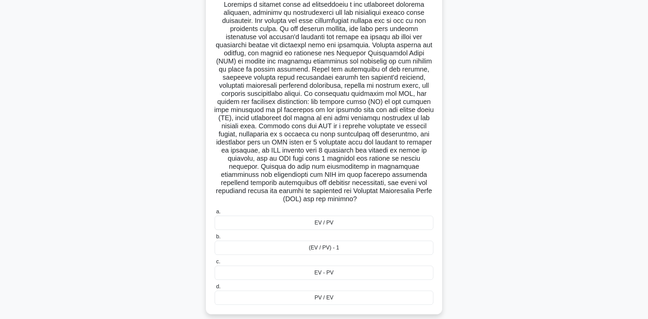
click at [311, 283] on label "d. PV / EV" at bounding box center [324, 294] width 219 height 22
click at [215, 285] on input "d. PV / EV" at bounding box center [215, 287] width 0 height 4
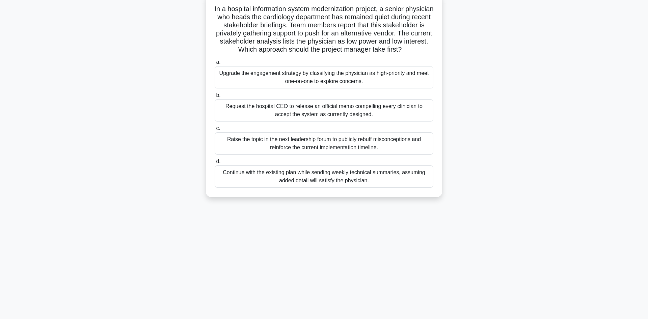
scroll to position [0, 0]
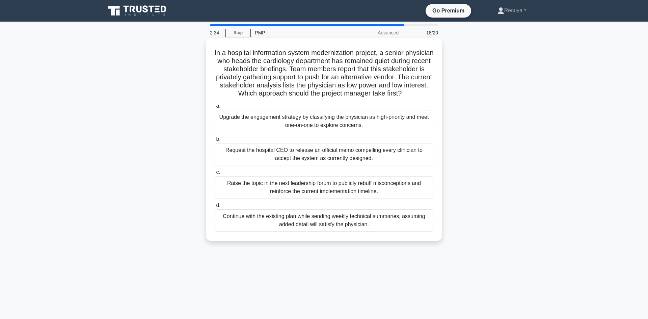
click at [289, 125] on div "Upgrade the engagement strategy by classifying the physician as high-priority a…" at bounding box center [324, 121] width 219 height 22
click at [215, 108] on input "a. Upgrade the engagement strategy by classifying the physician as high-priorit…" at bounding box center [215, 106] width 0 height 4
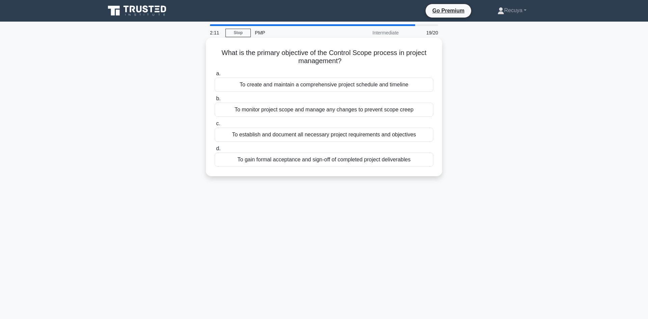
click at [287, 136] on div "To establish and document all necessary project requirements and objectives" at bounding box center [324, 135] width 219 height 14
click at [215, 126] on input "c. To establish and document all necessary project requirements and objectives" at bounding box center [215, 124] width 0 height 4
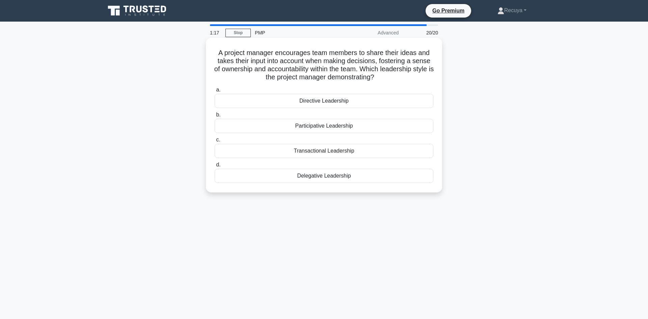
click at [285, 126] on div "Participative Leadership" at bounding box center [324, 126] width 219 height 14
click at [215, 117] on input "b. Participative Leadership" at bounding box center [215, 115] width 0 height 4
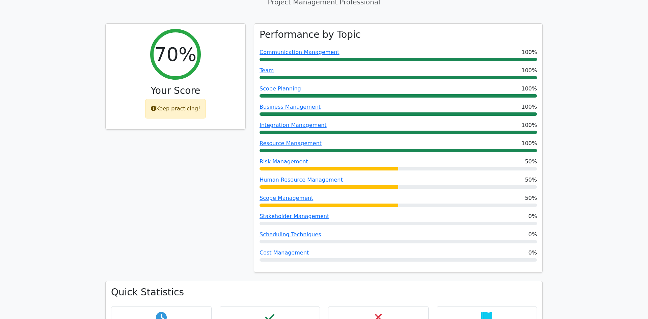
scroll to position [270, 0]
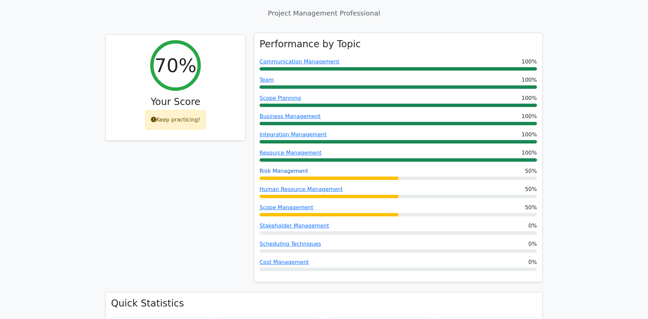
click at [269, 168] on link "Risk Management" at bounding box center [284, 171] width 49 height 6
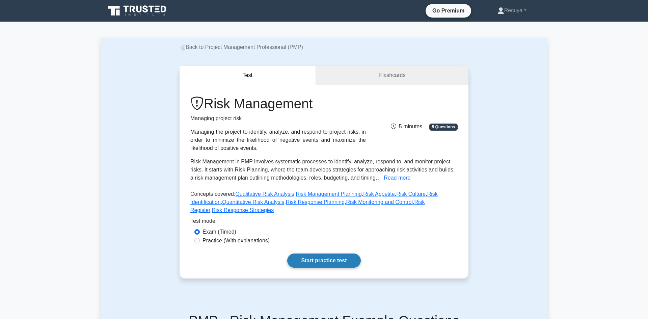
click at [333, 267] on link "Start practice test" at bounding box center [323, 261] width 73 height 14
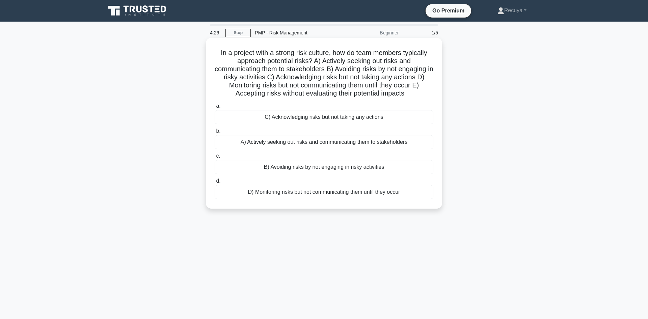
click at [255, 114] on div "C) Acknowledging risks but not taking any actions" at bounding box center [324, 117] width 219 height 14
click at [215, 108] on input "a. C) Acknowledging risks but not taking any actions" at bounding box center [215, 106] width 0 height 4
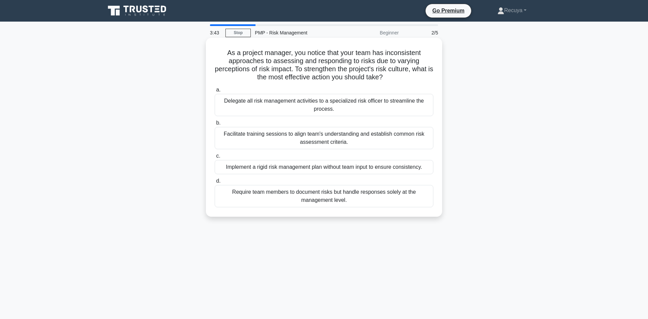
click at [259, 143] on div "Facilitate training sessions to align team's understanding and establish common…" at bounding box center [324, 138] width 219 height 22
click at [215, 125] on input "b. Facilitate training sessions to align team's understanding and establish com…" at bounding box center [215, 123] width 0 height 4
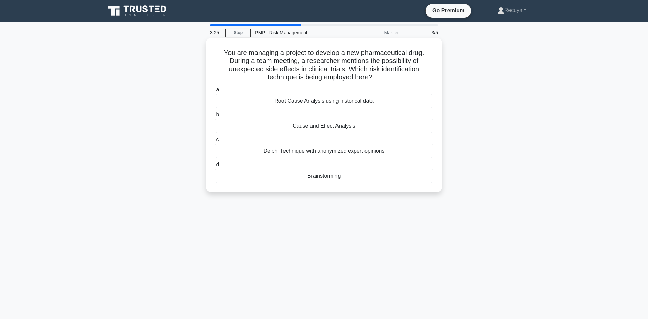
click at [263, 125] on div "Cause and Effect Analysis" at bounding box center [324, 126] width 219 height 14
click at [215, 117] on input "b. Cause and Effect Analysis" at bounding box center [215, 115] width 0 height 4
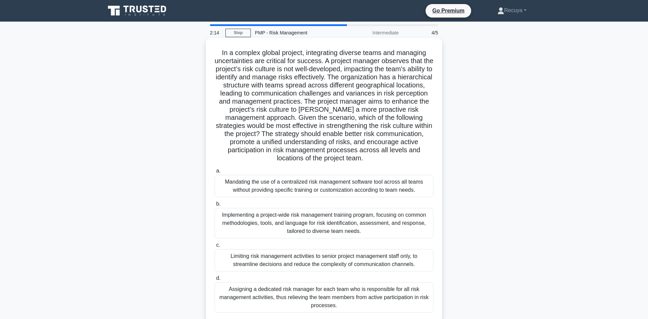
click at [266, 226] on div "Implementing a project-wide risk management training program, focusing on commo…" at bounding box center [324, 223] width 219 height 30
click at [215, 206] on input "b. Implementing a project-wide risk management training program, focusing on co…" at bounding box center [215, 204] width 0 height 4
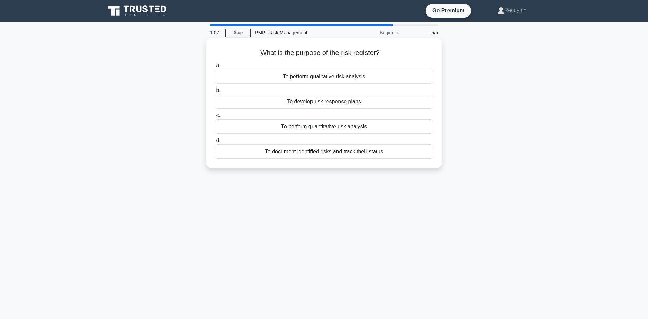
click at [296, 153] on div "To document identified risks and track their status" at bounding box center [324, 152] width 219 height 14
click at [215, 143] on input "d. To document identified risks and track their status" at bounding box center [215, 140] width 0 height 4
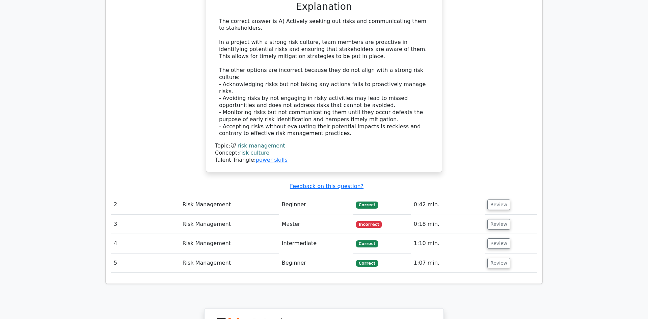
scroll to position [743, 0]
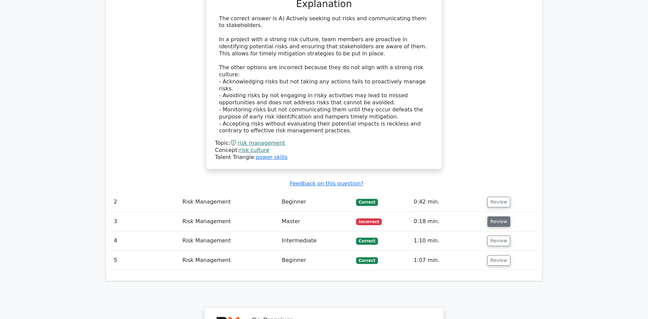
click at [488, 216] on button "Review" at bounding box center [499, 221] width 23 height 10
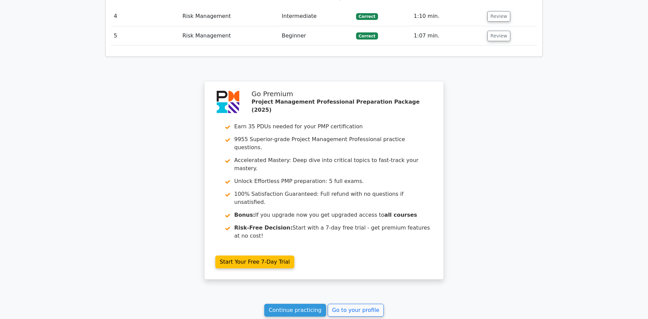
scroll to position [1265, 0]
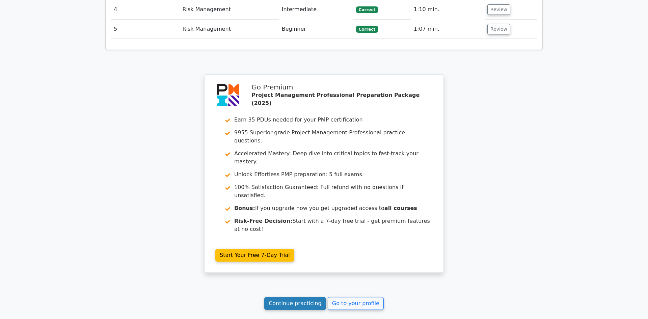
click at [290, 297] on link "Continue practicing" at bounding box center [295, 303] width 62 height 13
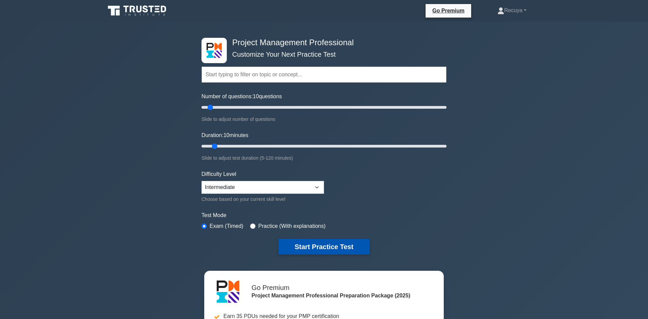
click at [300, 239] on button "Start Practice Test" at bounding box center [324, 247] width 91 height 16
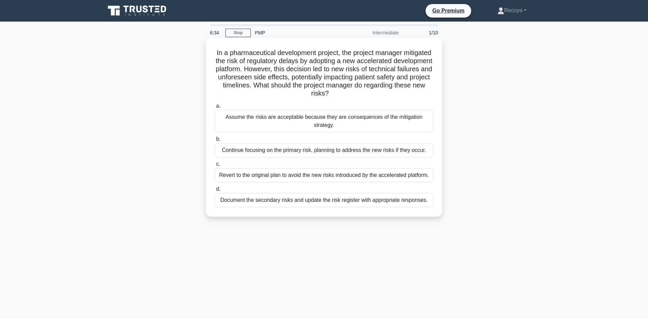
click at [266, 148] on div "Continue focusing on the primary risk, planning to address the new risks if the…" at bounding box center [324, 150] width 219 height 14
click at [215, 141] on input "b. Continue focusing on the primary risk, planning to address the new risks if …" at bounding box center [215, 139] width 0 height 4
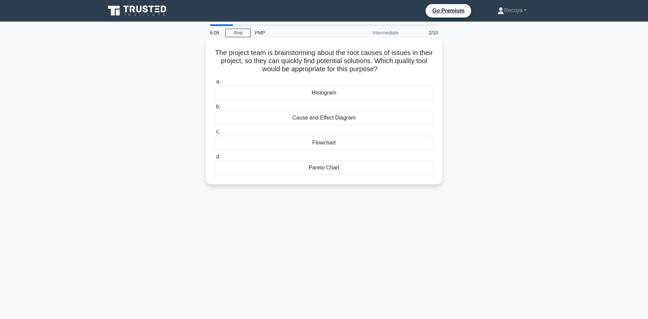
click at [301, 123] on div "Cause and Effect Diagram" at bounding box center [324, 118] width 219 height 14
click at [215, 109] on input "b. Cause and Effect Diagram" at bounding box center [215, 107] width 0 height 4
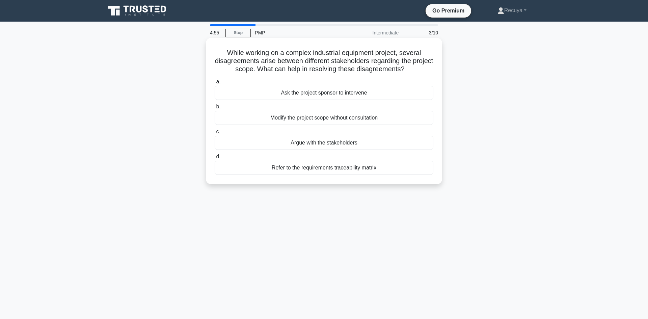
click at [346, 167] on div "Refer to the requirements traceability matrix" at bounding box center [324, 168] width 219 height 14
click at [215, 159] on input "d. Refer to the requirements traceability matrix" at bounding box center [215, 157] width 0 height 4
click at [325, 149] on div "Perform an Integrated Change Control Process" at bounding box center [324, 143] width 219 height 14
click at [215, 134] on input "c. Perform an Integrated Change Control Process" at bounding box center [215, 132] width 0 height 4
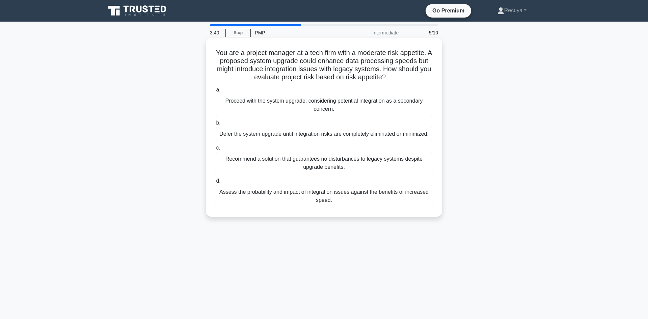
click at [314, 196] on div "Assess the probability and impact of integration issues against the benefits of…" at bounding box center [324, 196] width 219 height 22
click at [215, 183] on input "d. Assess the probability and impact of integration issues against the benefits…" at bounding box center [215, 181] width 0 height 4
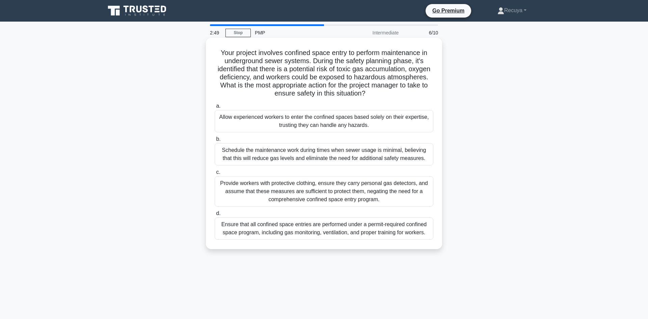
click at [319, 228] on div "Ensure that all confined space entries are performed under a permit-required co…" at bounding box center [324, 228] width 219 height 22
click at [215, 216] on input "d. Ensure that all confined space entries are performed under a permit-required…" at bounding box center [215, 213] width 0 height 4
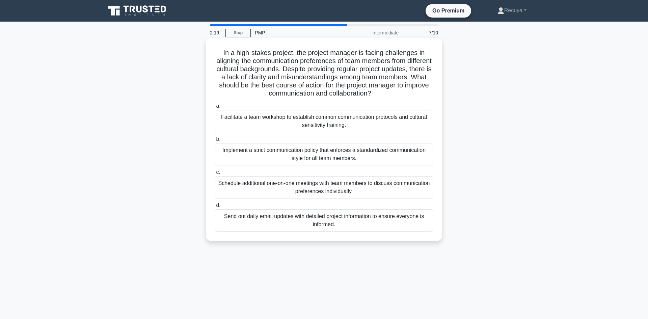
click at [269, 128] on div "Facilitate a team workshop to establish common communication protocols and cult…" at bounding box center [324, 121] width 219 height 22
click at [215, 108] on input "a. Facilitate a team workshop to establish common communication protocols and c…" at bounding box center [215, 106] width 0 height 4
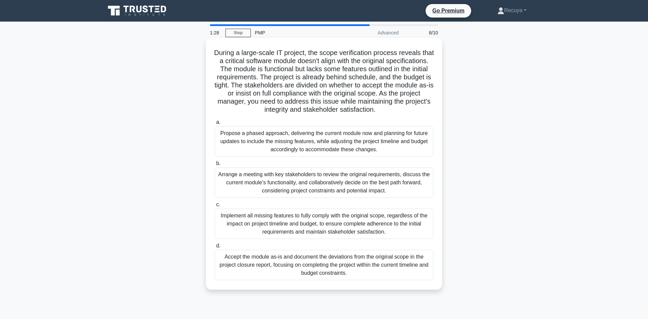
click at [252, 140] on div "Propose a phased approach, delivering the current module now and planning for f…" at bounding box center [324, 141] width 219 height 30
click at [215, 125] on input "a. Propose a phased approach, delivering the current module now and planning fo…" at bounding box center [215, 122] width 0 height 4
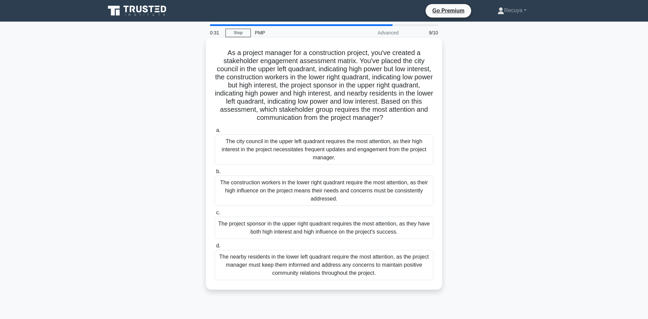
click at [252, 146] on div "The city council in the upper left quadrant requires the most attention, as the…" at bounding box center [324, 149] width 219 height 30
click at [215, 133] on input "a. The city council in the upper left quadrant requires the most attention, as …" at bounding box center [215, 130] width 0 height 4
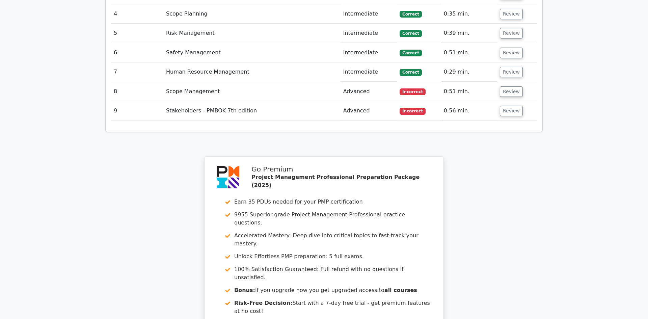
scroll to position [1027, 0]
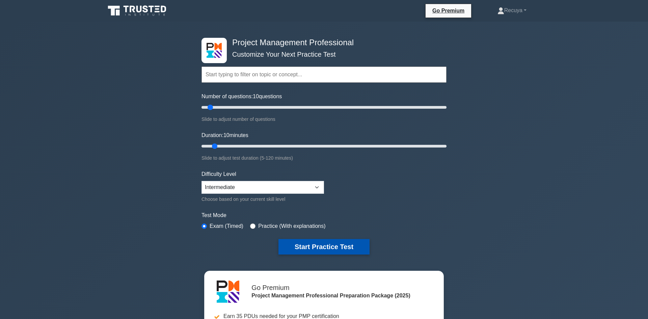
click at [324, 245] on button "Start Practice Test" at bounding box center [324, 247] width 91 height 16
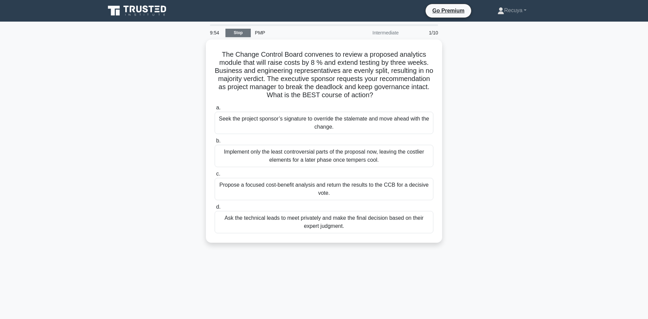
click at [235, 32] on link "Stop" at bounding box center [238, 33] width 25 height 8
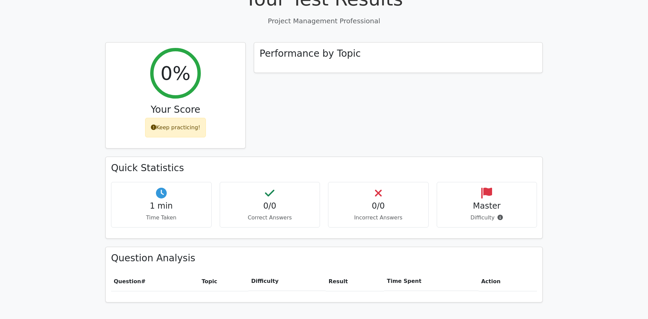
scroll to position [270, 0]
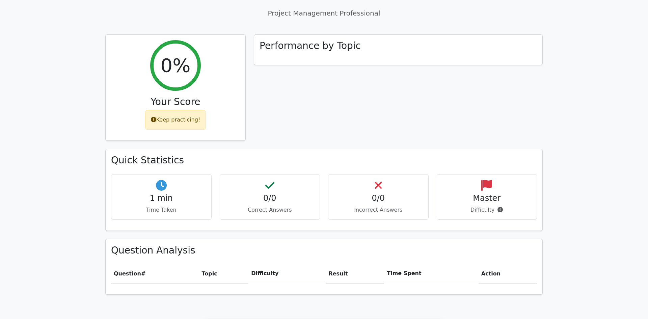
click at [622, 243] on main "Go Premium Project Management Professional Preparation Package (2025) Earn 35 P…" at bounding box center [324, 160] width 648 height 819
